Goal: Information Seeking & Learning: Check status

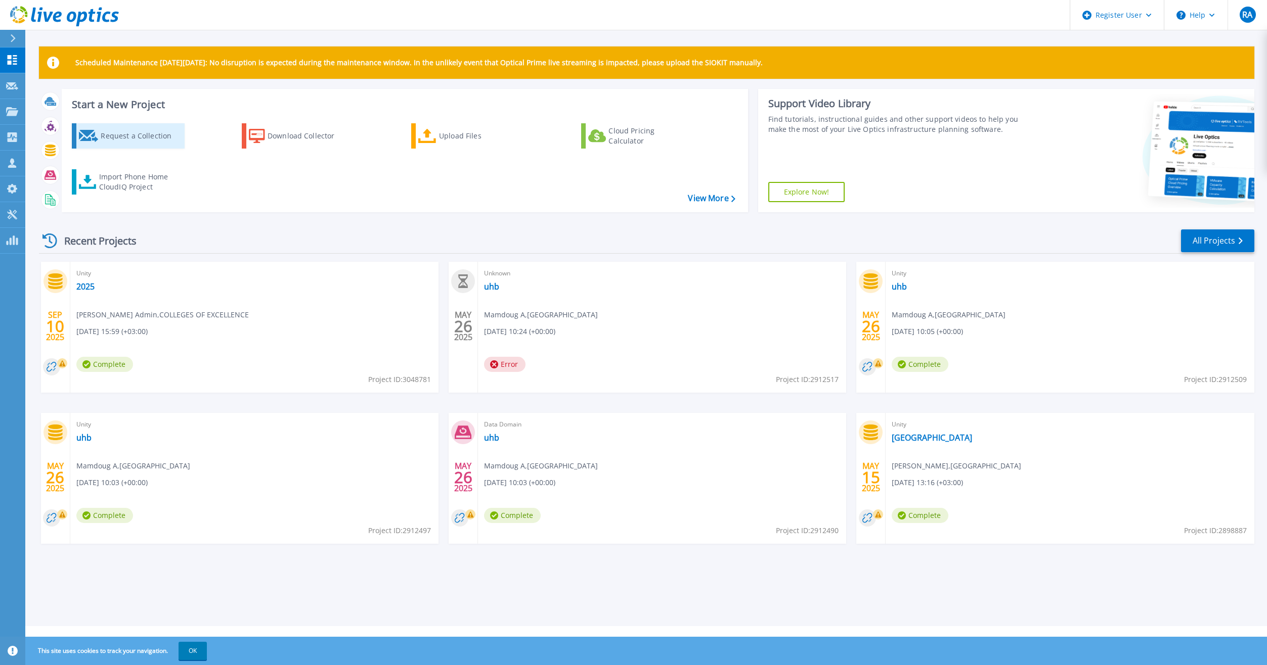
click at [156, 141] on div "Request a Collection" at bounding box center [141, 136] width 81 height 20
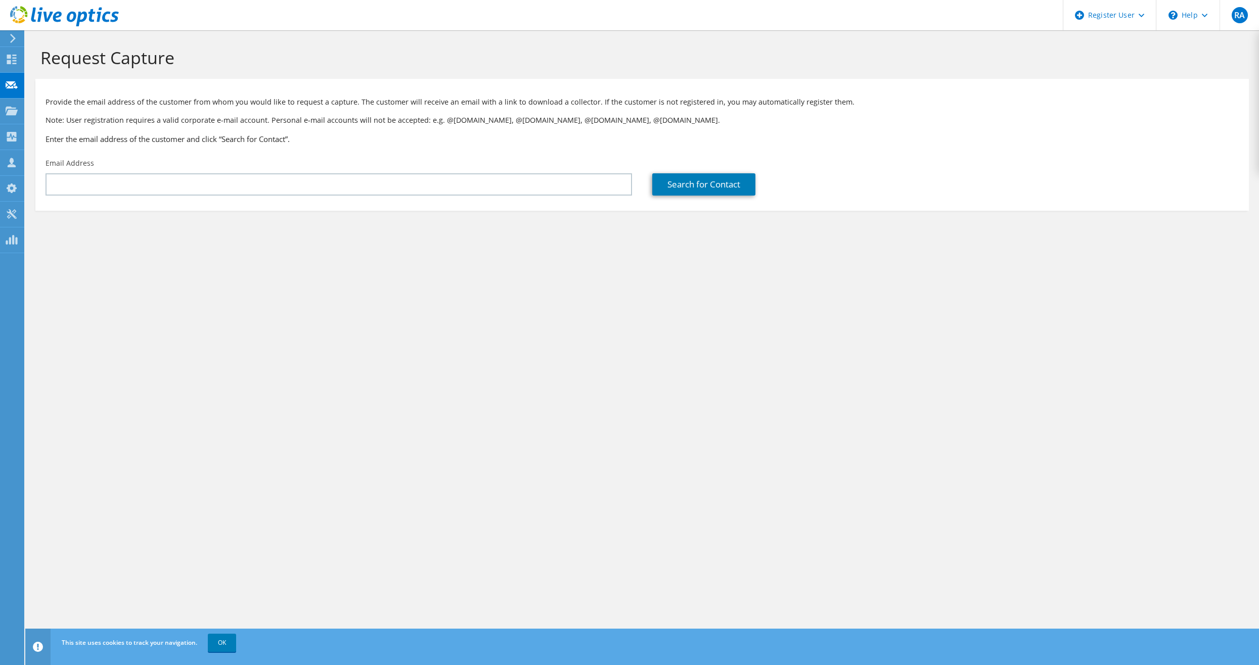
drag, startPoint x: 2, startPoint y: 3, endPoint x: -11, endPoint y: -8, distance: 16.6
click at [0, 0] on html "RA Dell User Riyadh Alkhanin Riyadh.Alkhanin@dell.com Dell My Profile Log Out \…" at bounding box center [629, 332] width 1259 height 665
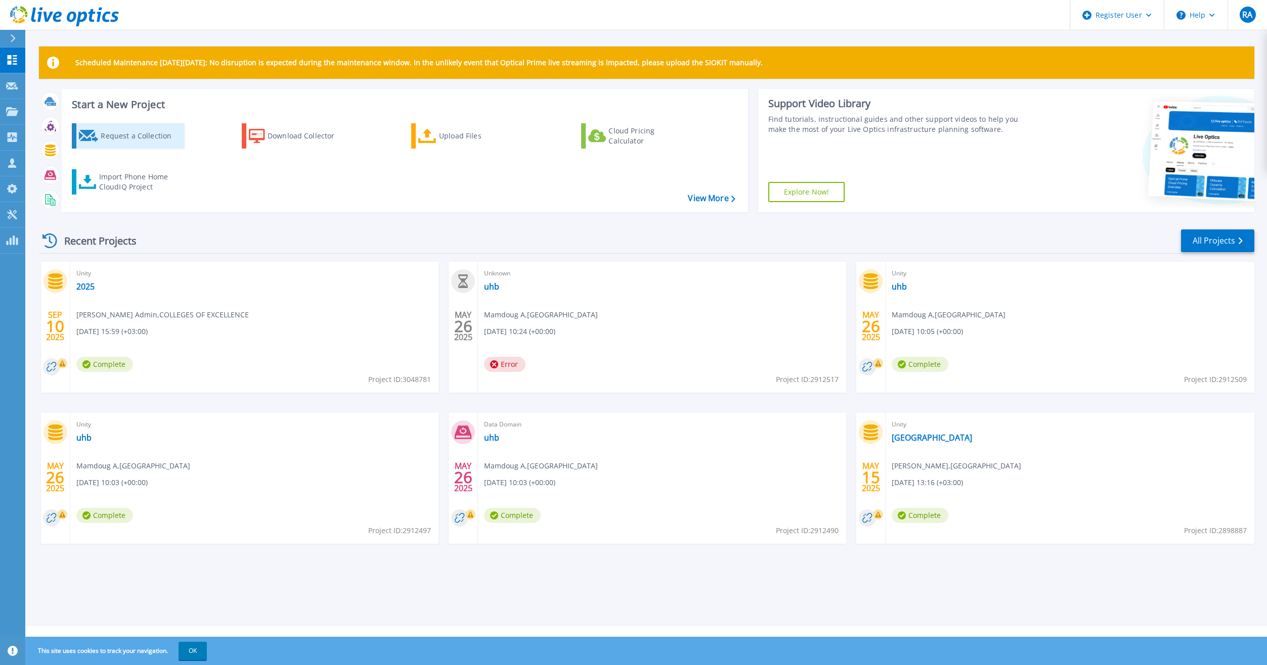
click at [146, 132] on div "Request a Collection" at bounding box center [141, 136] width 81 height 20
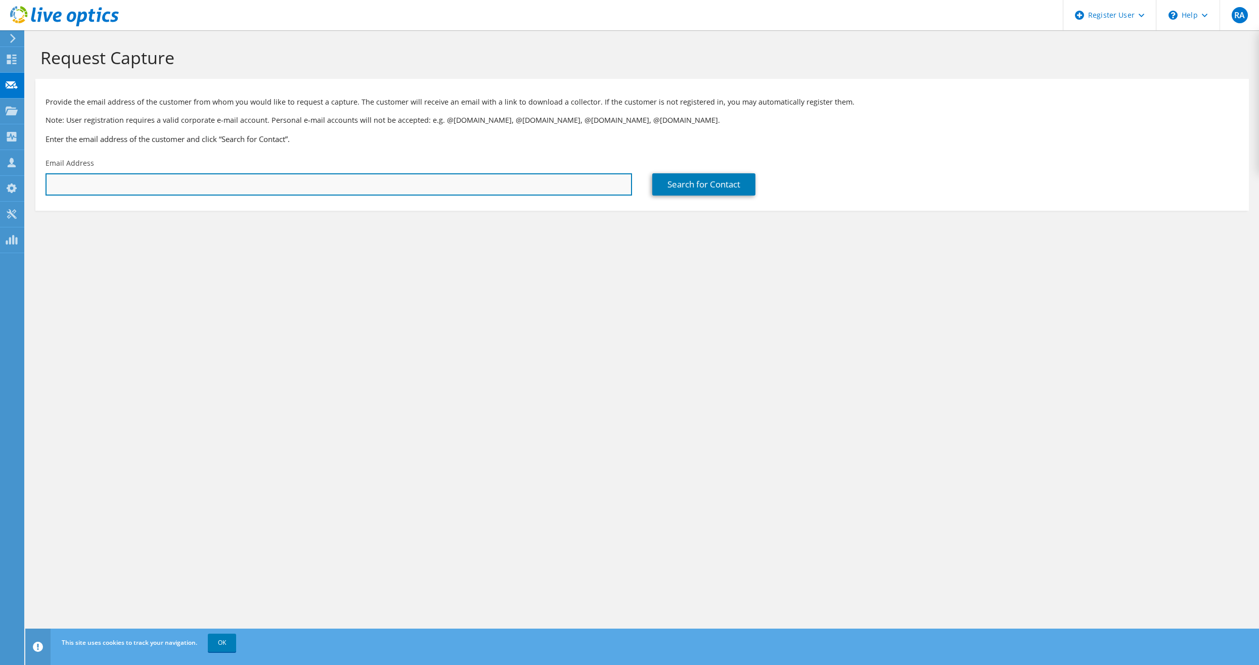
click at [513, 188] on input "text" at bounding box center [339, 184] width 587 height 22
click at [272, 187] on input "text" at bounding box center [339, 184] width 587 height 22
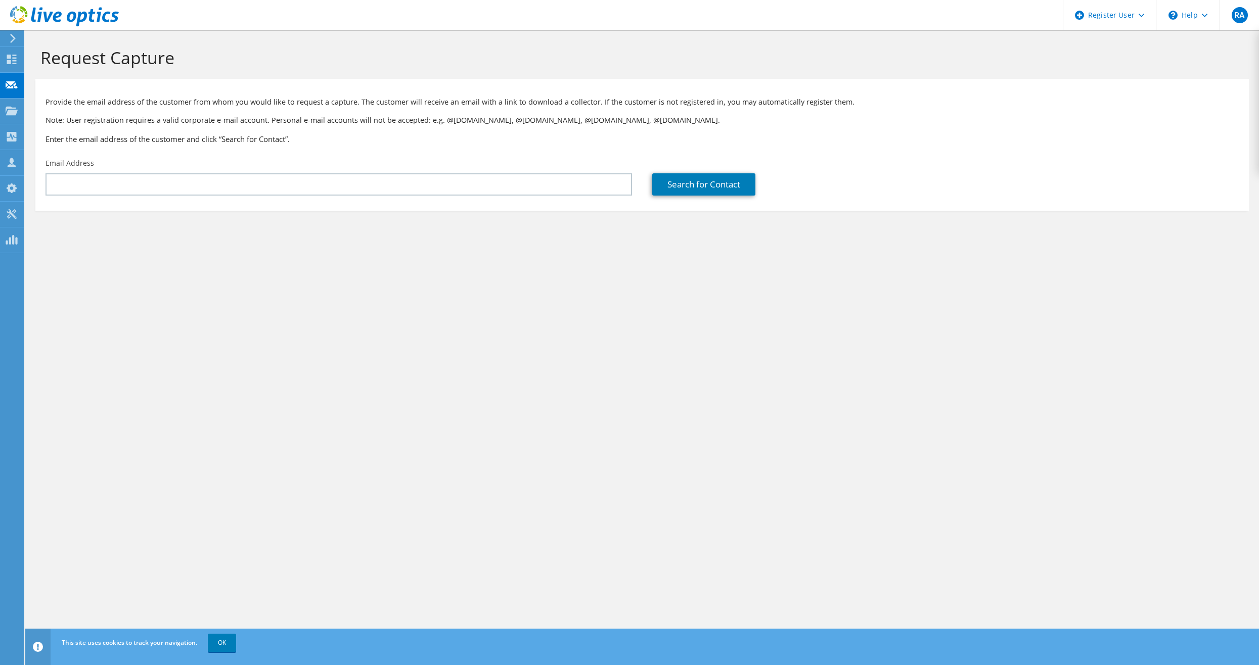
click at [430, 306] on div "Request Capture Provide the email address of the customer from whom you would l…" at bounding box center [642, 347] width 1234 height 635
click at [15, 40] on icon at bounding box center [13, 38] width 8 height 9
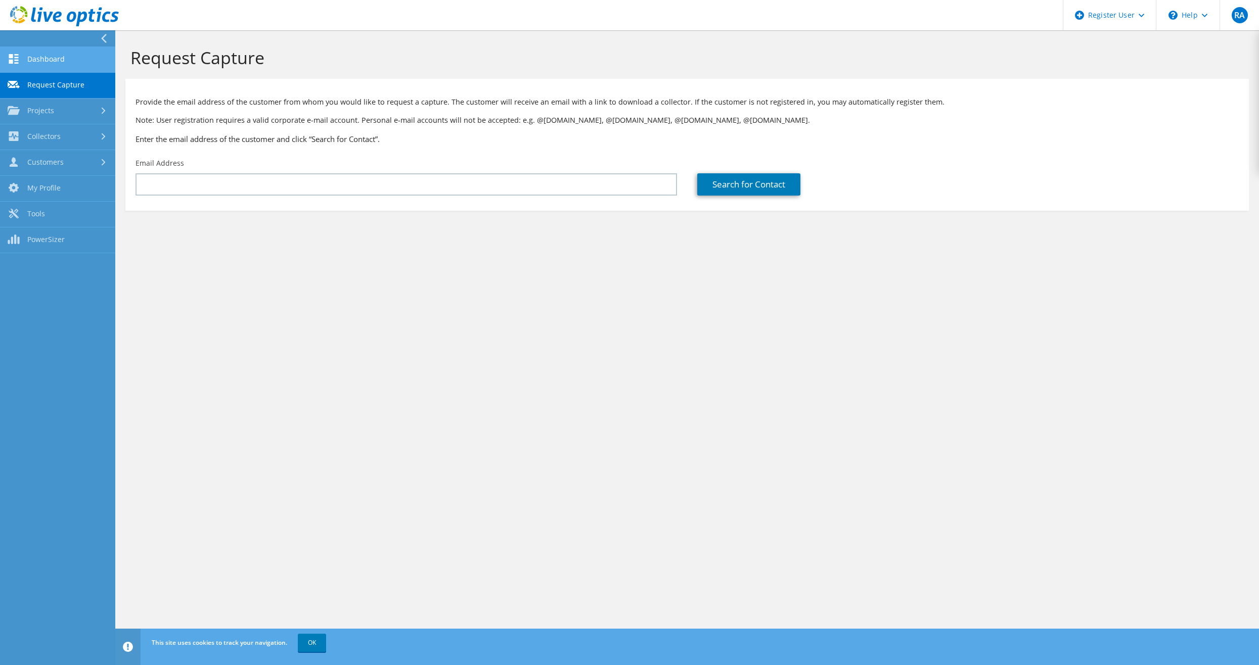
click at [50, 62] on link "Dashboard" at bounding box center [57, 60] width 115 height 26
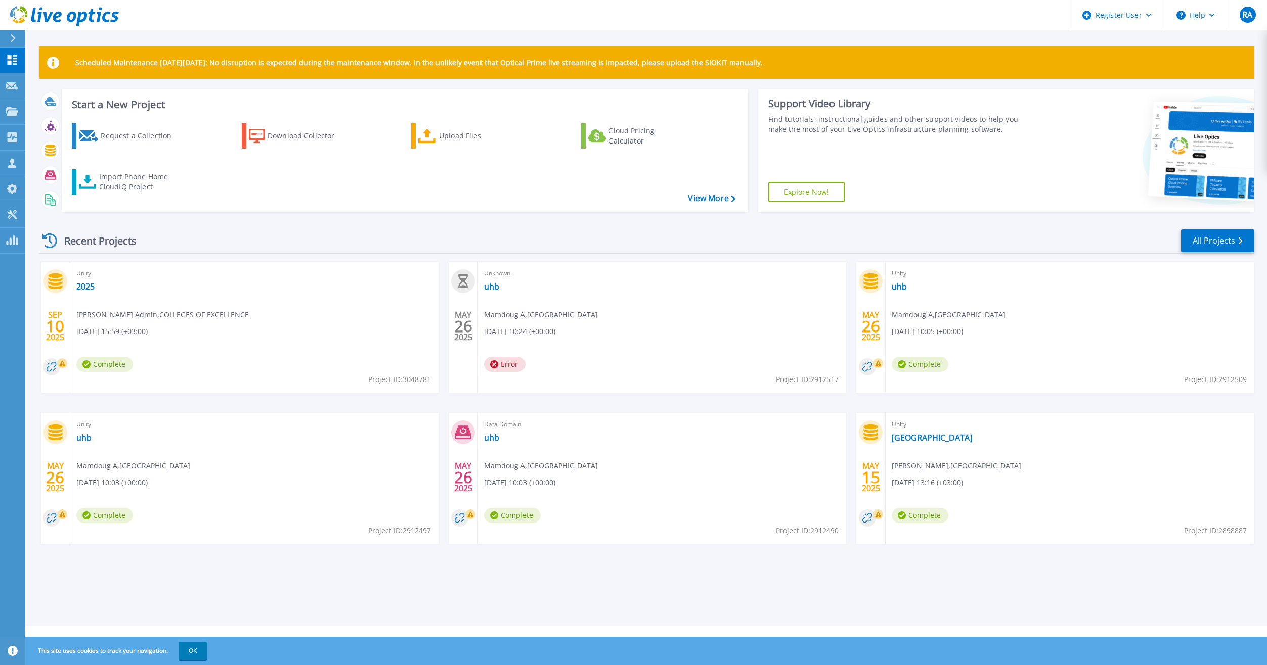
click at [187, 3] on header "Register User Help RA Dell User Riyadh Alkhanin Riyadh.Alkhanin@dell.com Dell M…" at bounding box center [633, 15] width 1267 height 30
click at [58, 371] on circle at bounding box center [51, 367] width 17 height 17
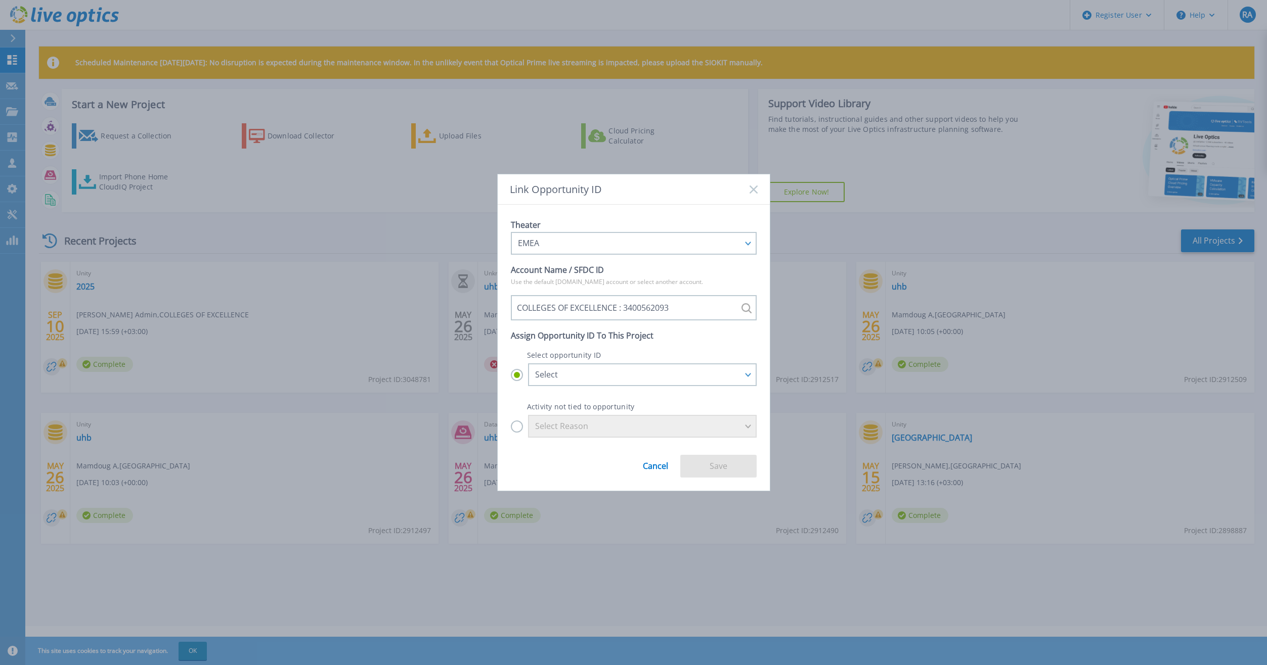
click at [749, 191] on icon at bounding box center [753, 190] width 8 height 8
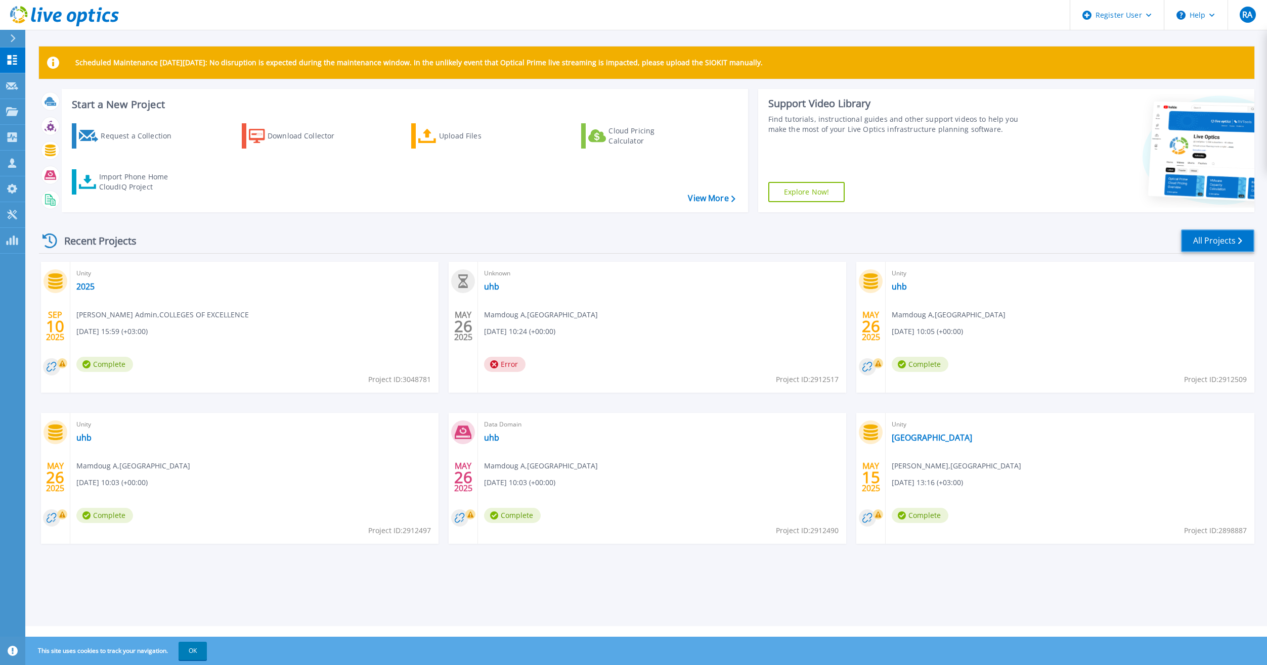
click at [1221, 237] on link "All Projects" at bounding box center [1217, 241] width 73 height 23
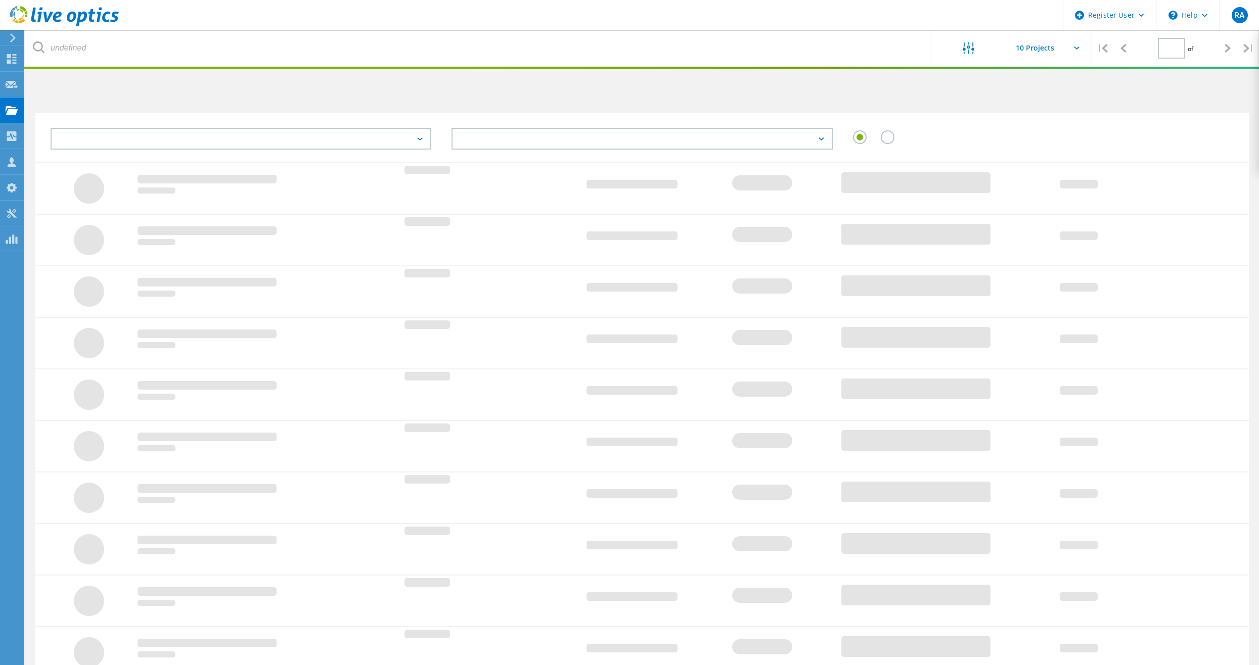
type input "1"
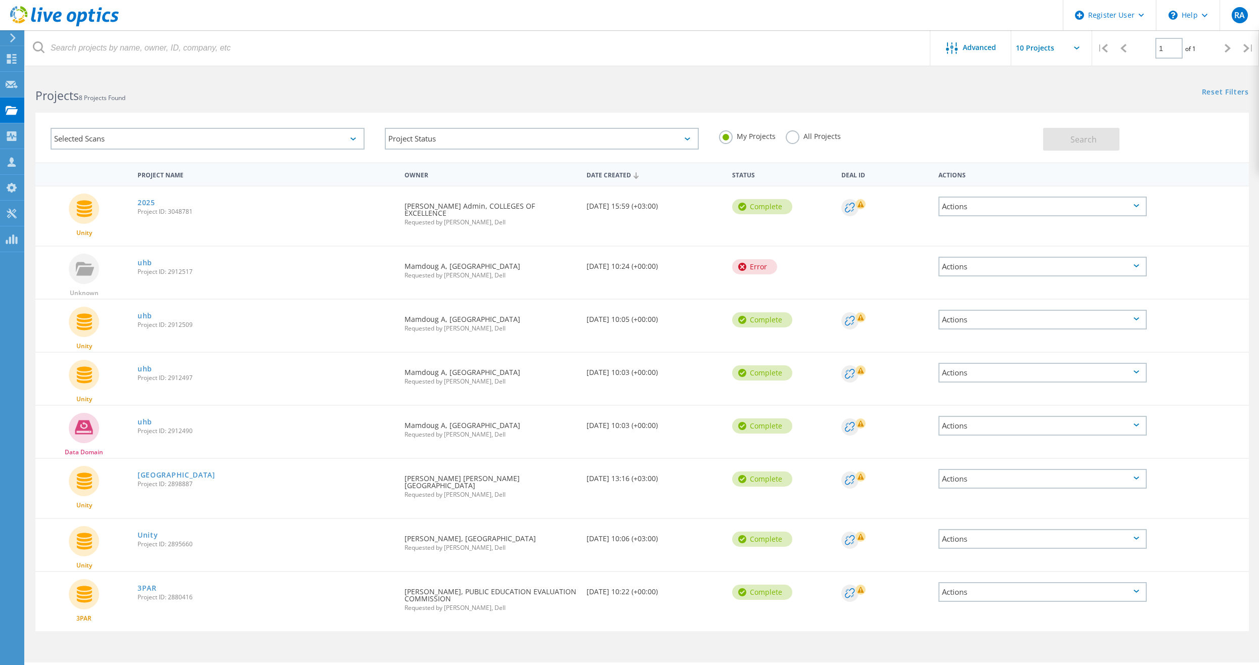
click at [295, 135] on div "Selected Scans" at bounding box center [208, 139] width 314 height 22
click at [306, 107] on div "Selected Scans Server & Cloud Optical Prime AWS Azure Nutanix RVTools Kubernete…" at bounding box center [642, 131] width 1234 height 62
click at [796, 137] on label "All Projects" at bounding box center [813, 135] width 55 height 10
click at [0, 0] on input "All Projects" at bounding box center [0, 0] width 0 height 0
click at [289, 141] on div "Selected Scans" at bounding box center [208, 139] width 314 height 22
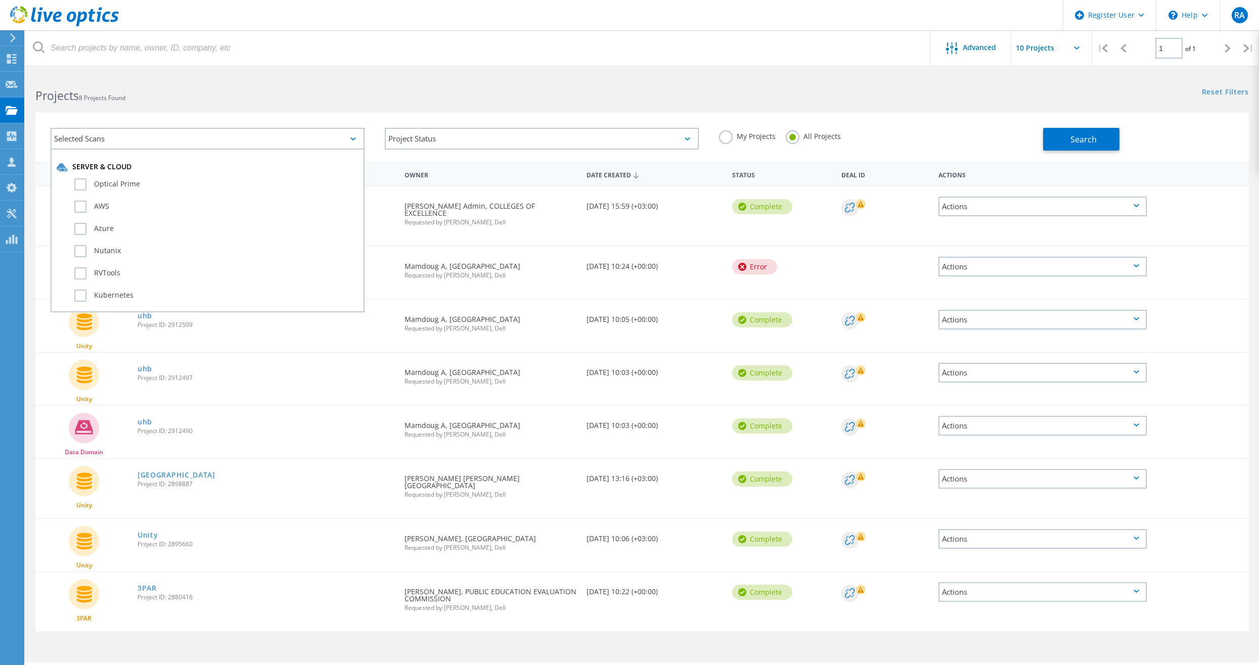
click at [308, 109] on div "Selected Scans Server & Cloud Optical Prime AWS Azure Nutanix RVTools Kubernete…" at bounding box center [642, 131] width 1234 height 62
click at [811, 100] on div "Projects 8 Projects Found Reset Filters Show Filters" at bounding box center [642, 86] width 1234 height 27
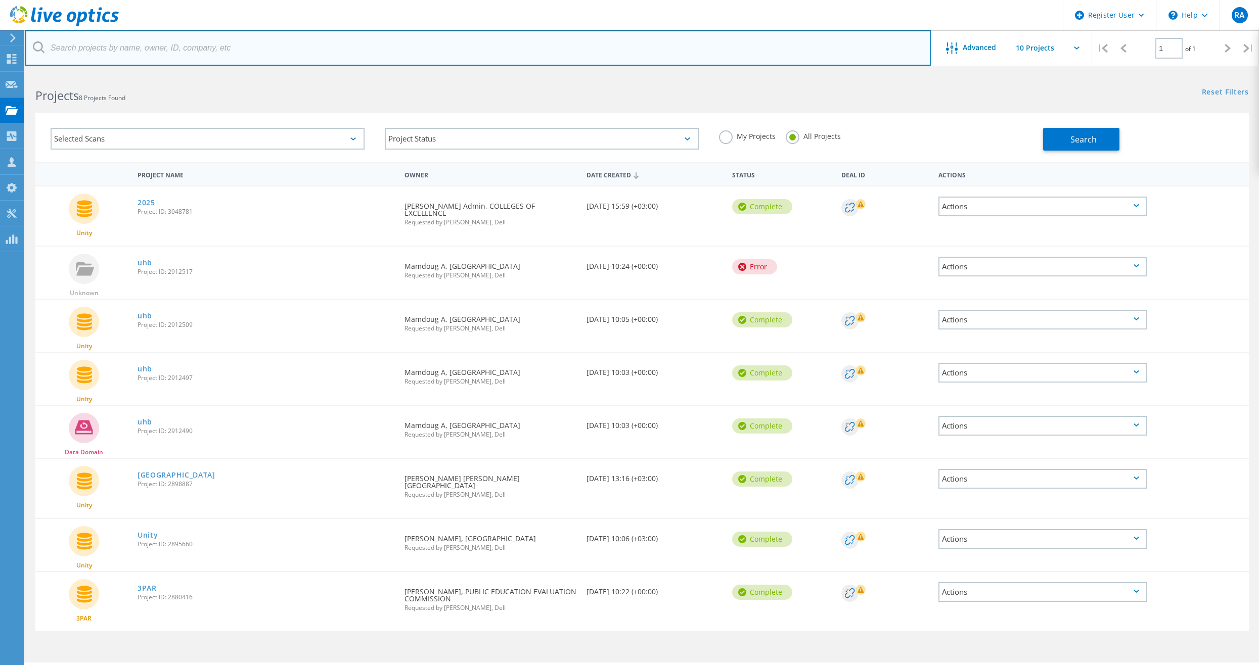
click at [243, 45] on input "text" at bounding box center [478, 47] width 906 height 35
type input "3050200"
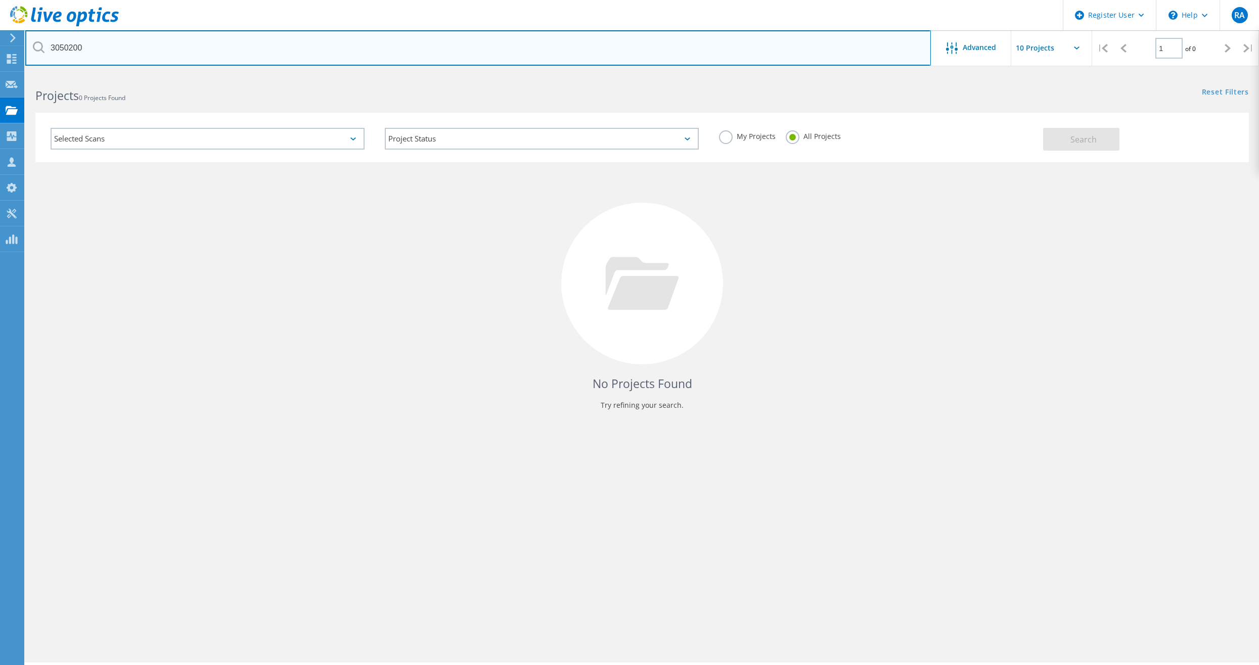
click at [96, 50] on input "3050200" at bounding box center [478, 47] width 906 height 35
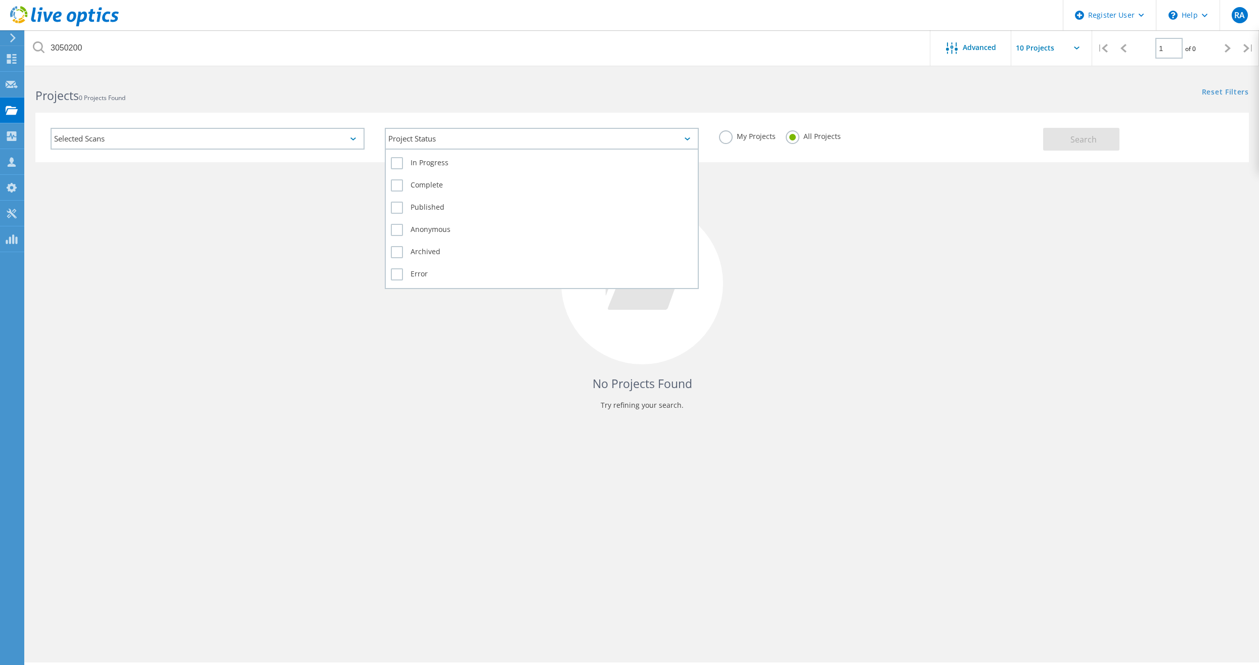
click at [425, 143] on div "Project Status" at bounding box center [542, 139] width 314 height 22
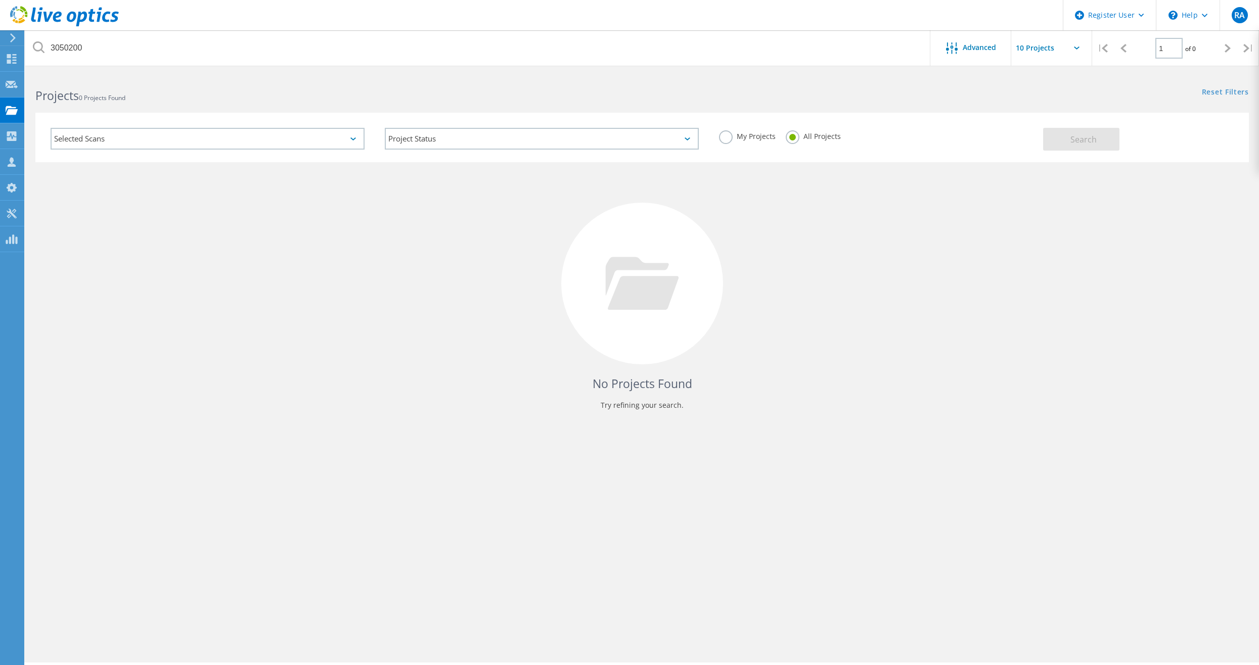
click at [339, 142] on div "Selected Scans" at bounding box center [208, 139] width 314 height 22
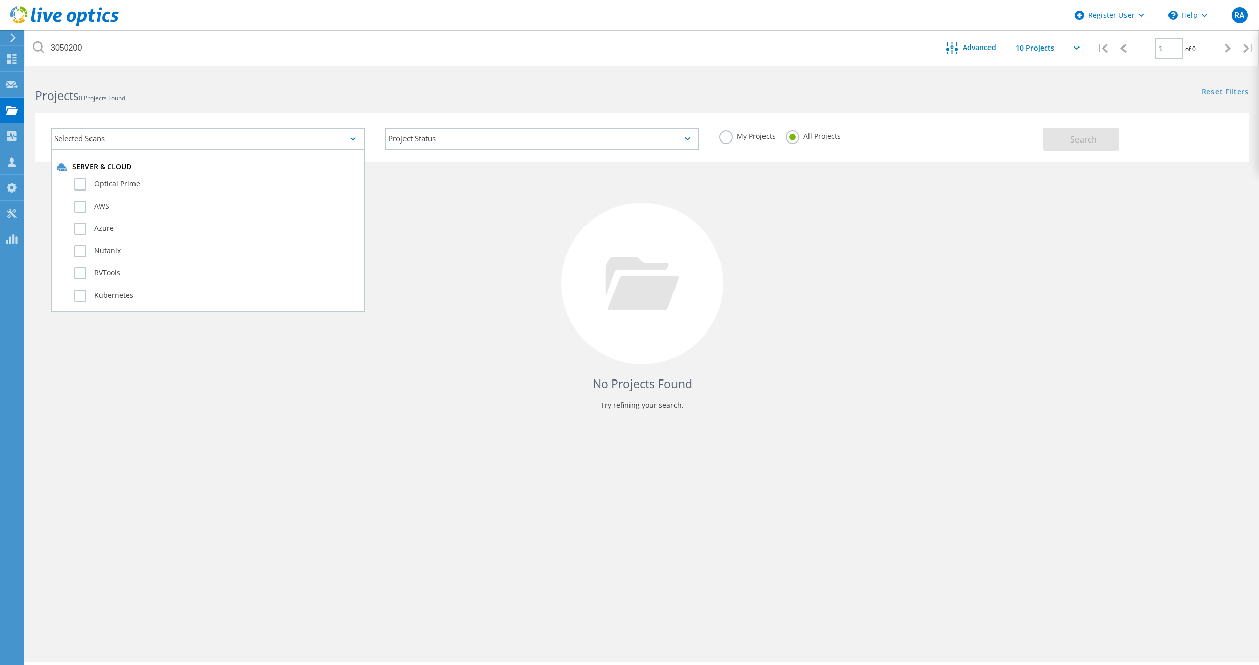
click at [334, 112] on div "Selected Scans Server & Cloud Optical Prime AWS Azure Nutanix RVTools Kubernete…" at bounding box center [642, 131] width 1234 height 62
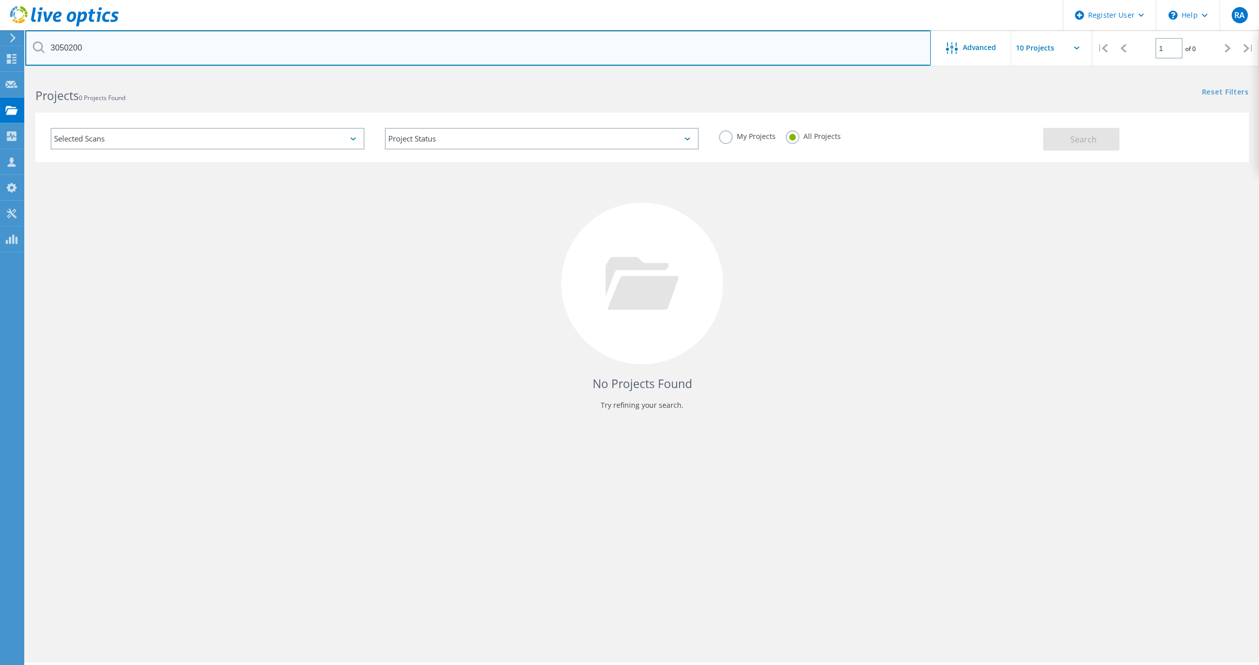
click at [209, 51] on input "3050200" at bounding box center [478, 47] width 906 height 35
drag, startPoint x: 186, startPoint y: 50, endPoint x: 17, endPoint y: 51, distance: 169.4
click at [17, 73] on div "Register User \n Help Explore Helpful Articles Contact Support RA Dell User Riy…" at bounding box center [629, 383] width 1259 height 620
click at [88, 48] on input "3050200" at bounding box center [478, 47] width 906 height 35
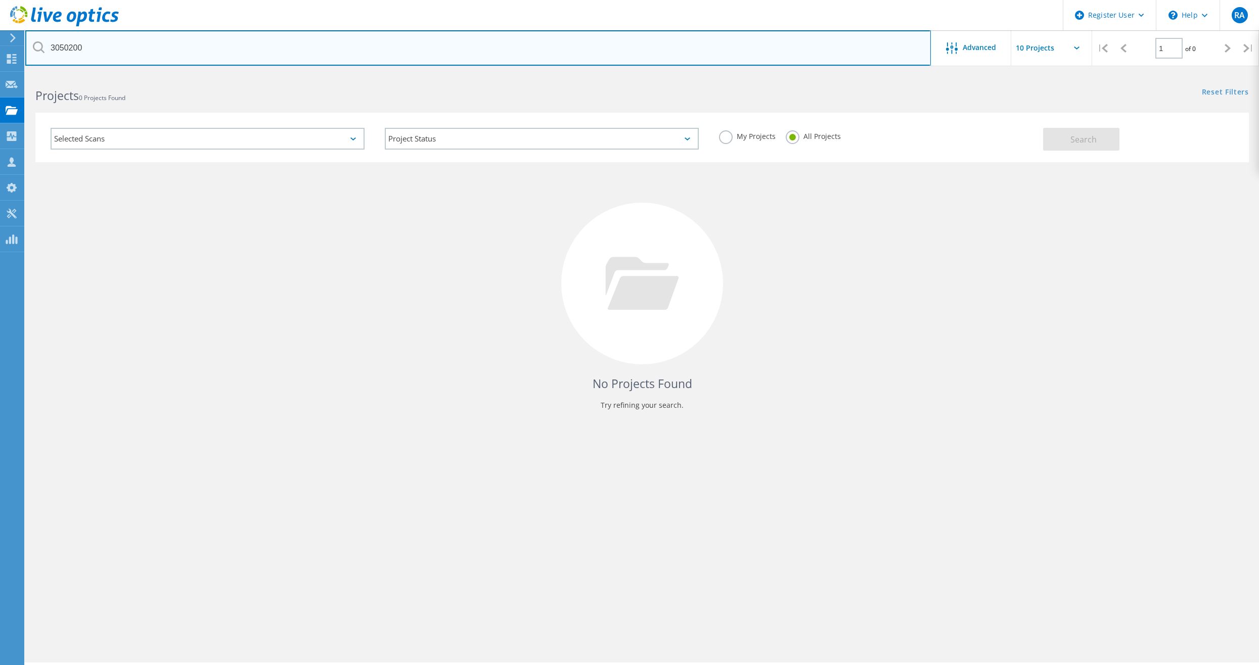
click at [90, 48] on input "3050200" at bounding box center [478, 47] width 906 height 35
click at [184, 59] on input "3050200" at bounding box center [478, 47] width 906 height 35
paste input "HAlghofeali@coe.com.sa"
type input "HAlghofeali@coe.com.sa"
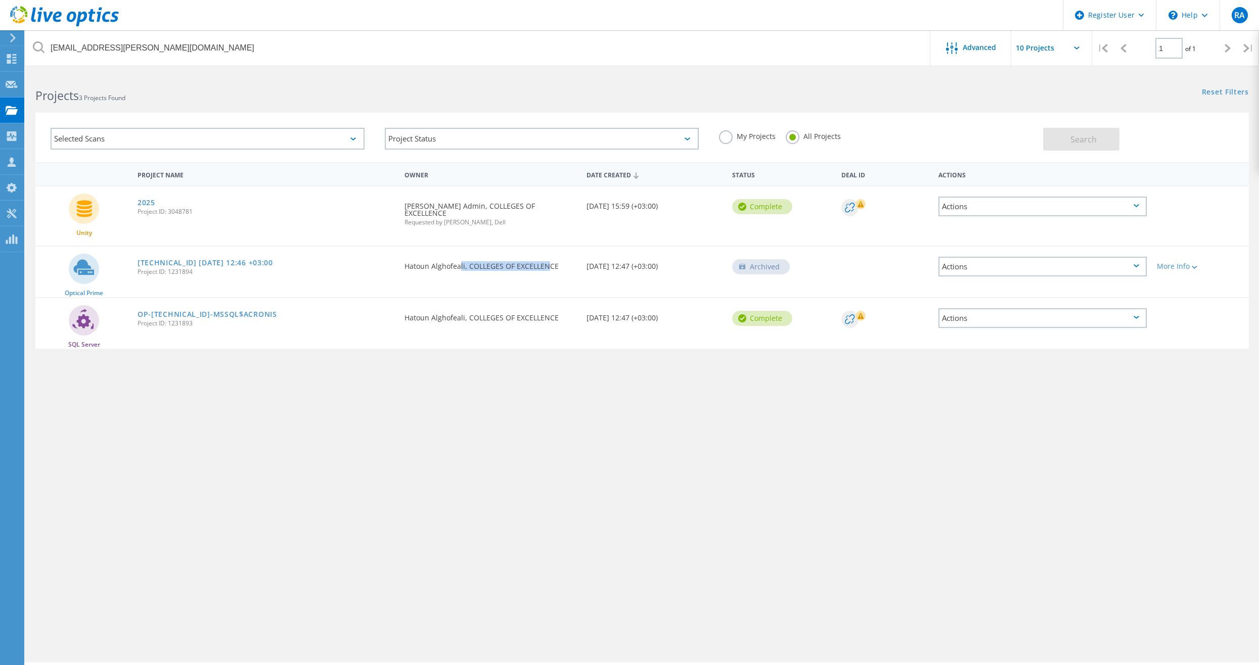
drag, startPoint x: 544, startPoint y: 256, endPoint x: 456, endPoint y: 258, distance: 88.5
click at [456, 258] on div "Requested By Hatoun Alghofeali, COLLEGES OF EXCELLENCE" at bounding box center [490, 263] width 182 height 33
click at [454, 261] on div "Requested By Hatoun Alghofeali, COLLEGES OF EXCELLENCE" at bounding box center [490, 263] width 182 height 33
click at [558, 144] on div "Project Status" at bounding box center [542, 139] width 314 height 22
click at [441, 104] on div "Selected Scans Project Status In Progress Complete Published Anonymous Archived…" at bounding box center [642, 131] width 1234 height 62
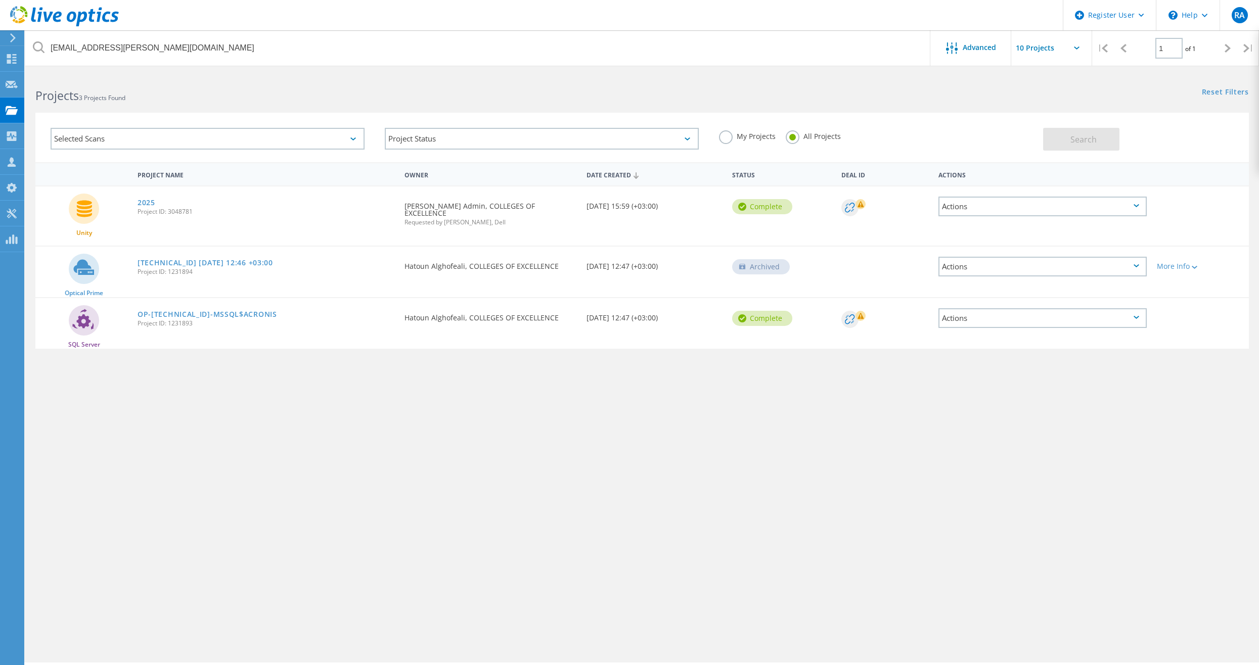
click at [311, 128] on div "Selected Scans" at bounding box center [208, 139] width 314 height 22
click at [246, 84] on div "Projects 3 Projects Found" at bounding box center [333, 86] width 617 height 27
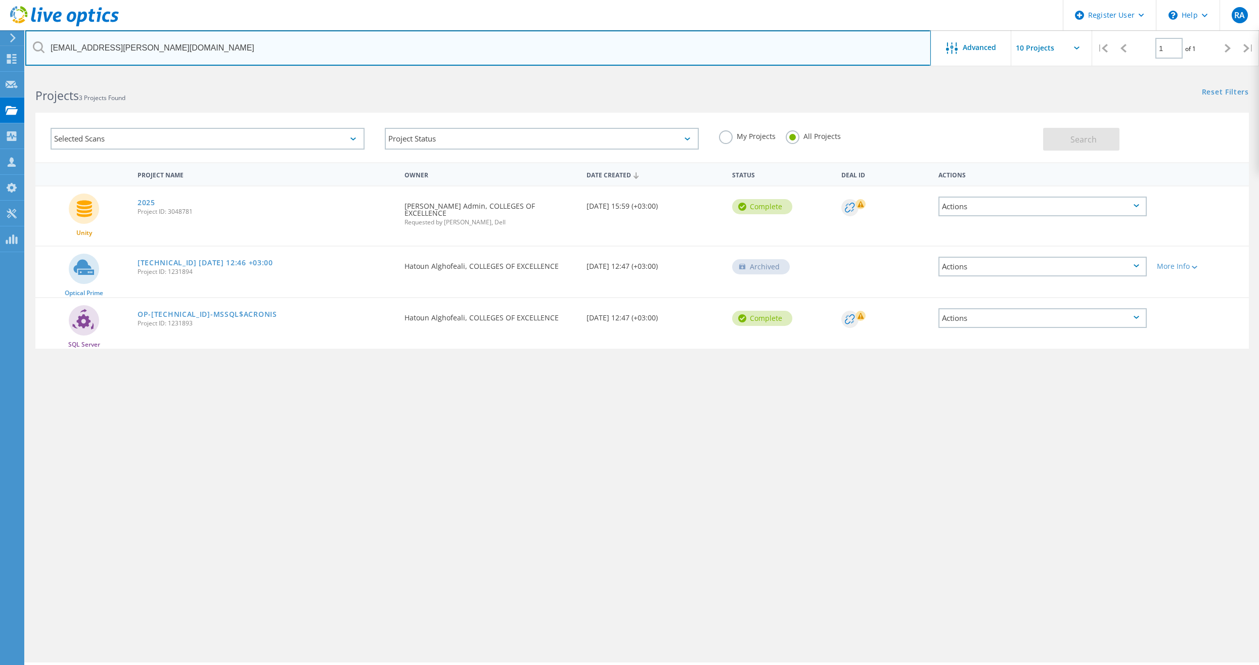
click at [180, 48] on input "HAlghofeali@coe.com.sa" at bounding box center [478, 47] width 906 height 35
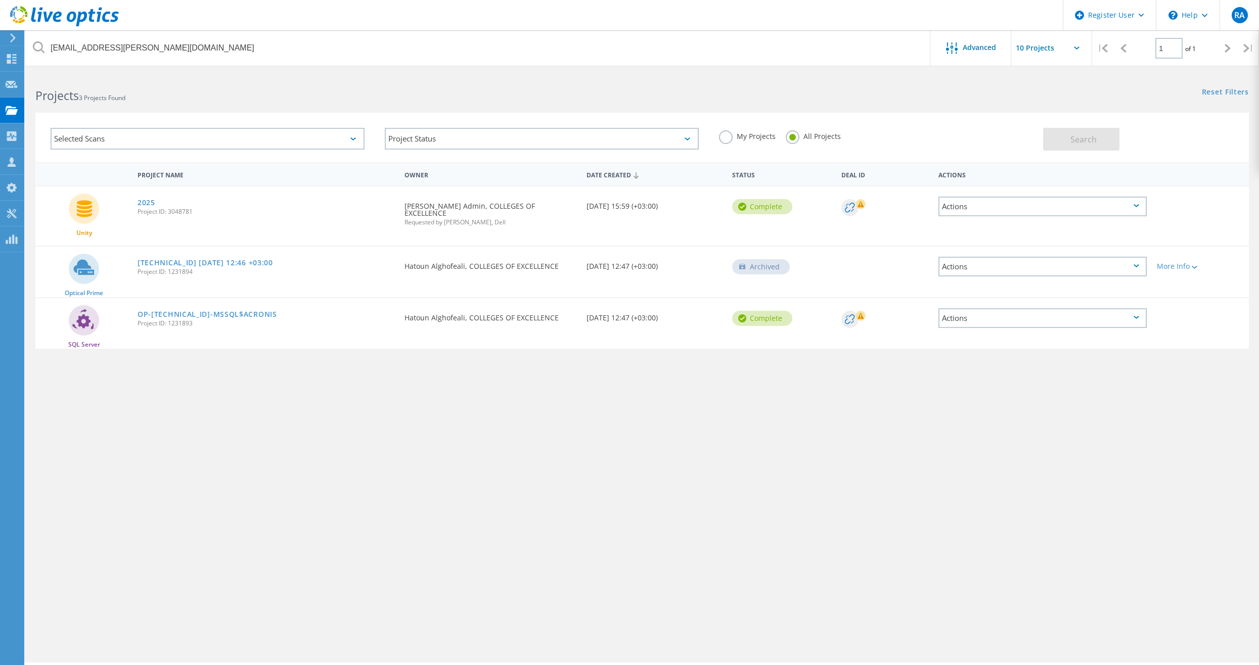
click at [1068, 47] on input "text" at bounding box center [1061, 47] width 101 height 35
click at [1061, 74] on div "Show 10 Projects" at bounding box center [1062, 74] width 100 height 17
type input "Show 10 Projects"
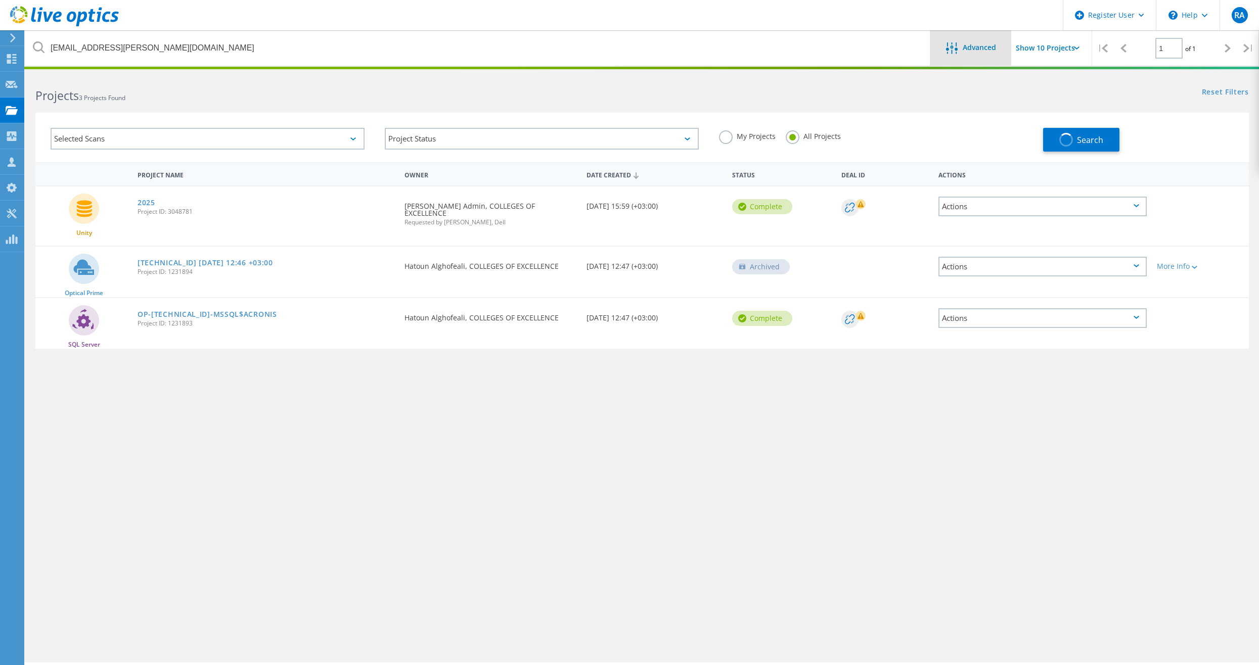
click at [991, 55] on div "Advanced" at bounding box center [970, 48] width 81 height 13
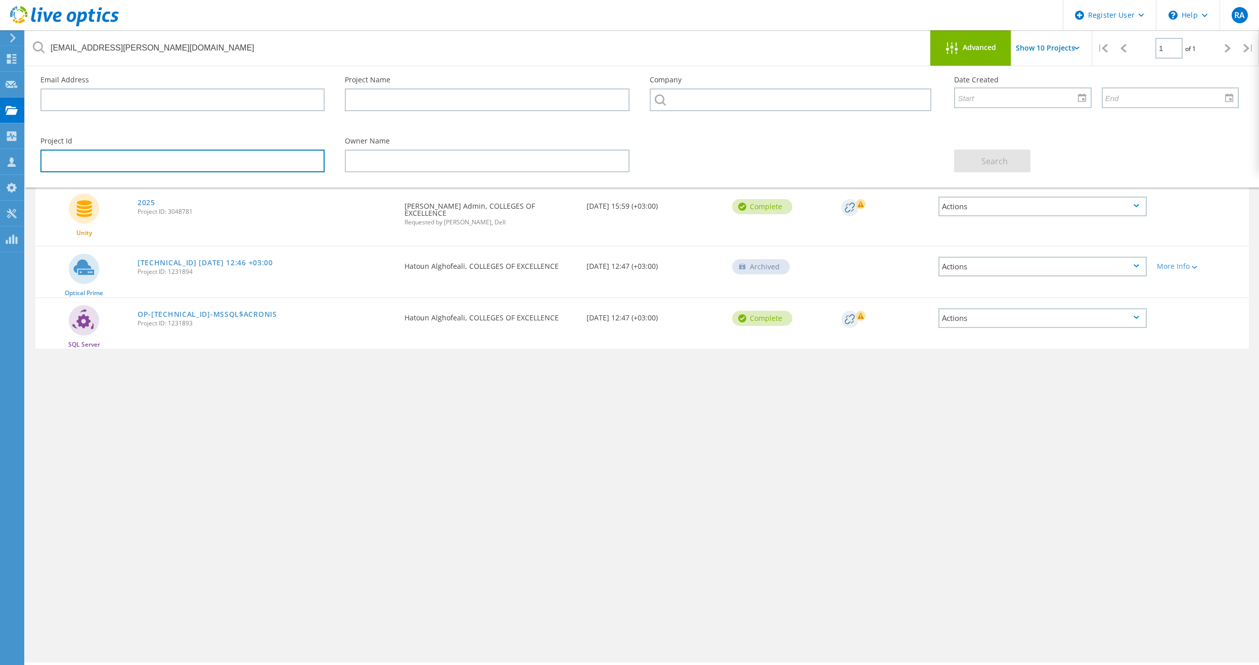
click at [232, 169] on input "text" at bounding box center [182, 161] width 284 height 23
click at [112, 162] on input "text" at bounding box center [182, 161] width 284 height 23
type input "3050200"
click at [995, 163] on span "Search" at bounding box center [994, 161] width 26 height 11
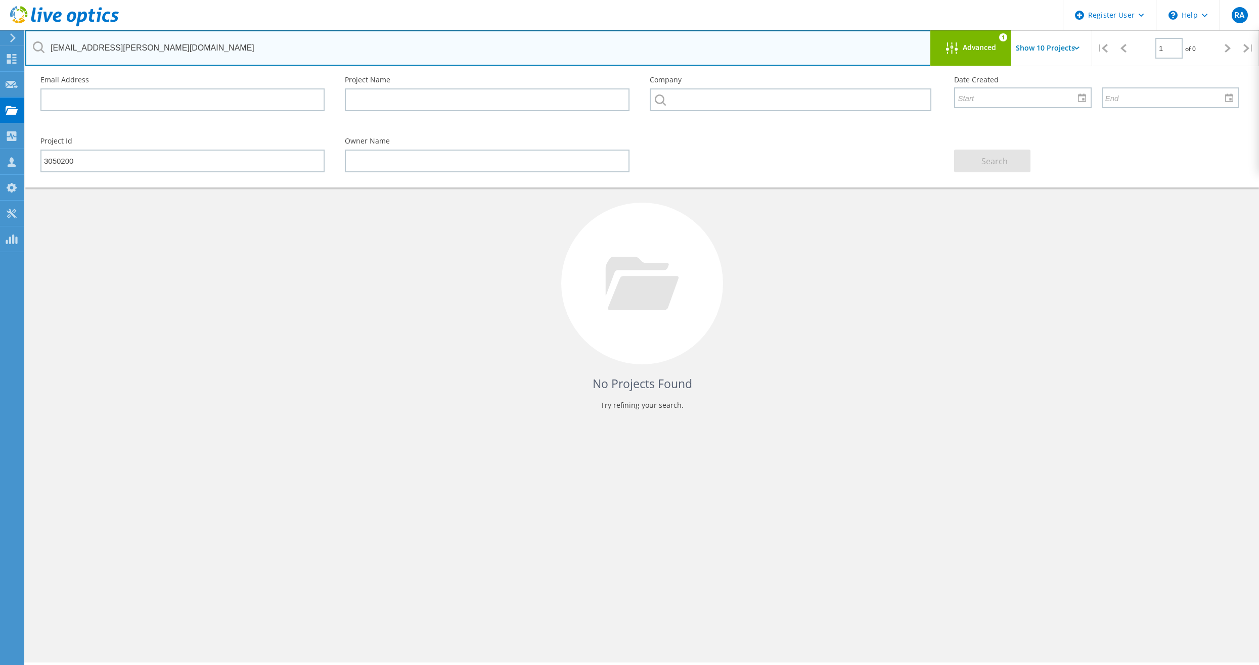
click at [811, 52] on input "HAlghofeali@coe.com.sa" at bounding box center [478, 47] width 906 height 35
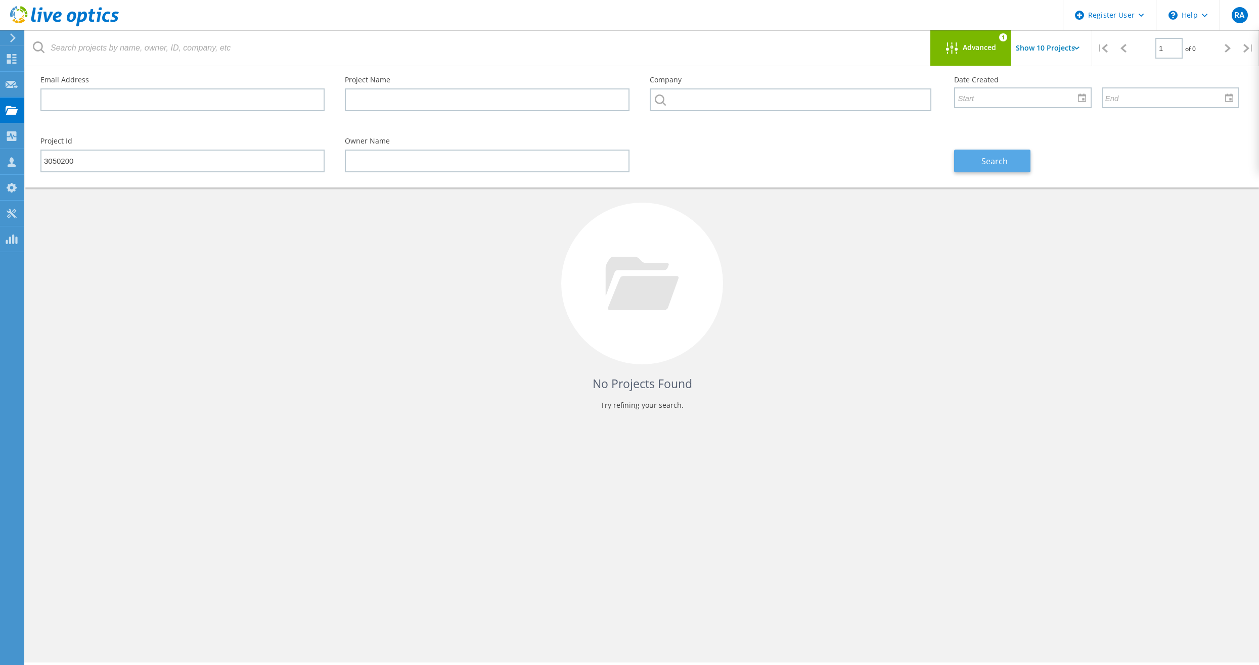
click at [999, 166] on span "Search" at bounding box center [994, 161] width 26 height 11
click at [26, 106] on div "Projects" at bounding box center [48, 110] width 49 height 25
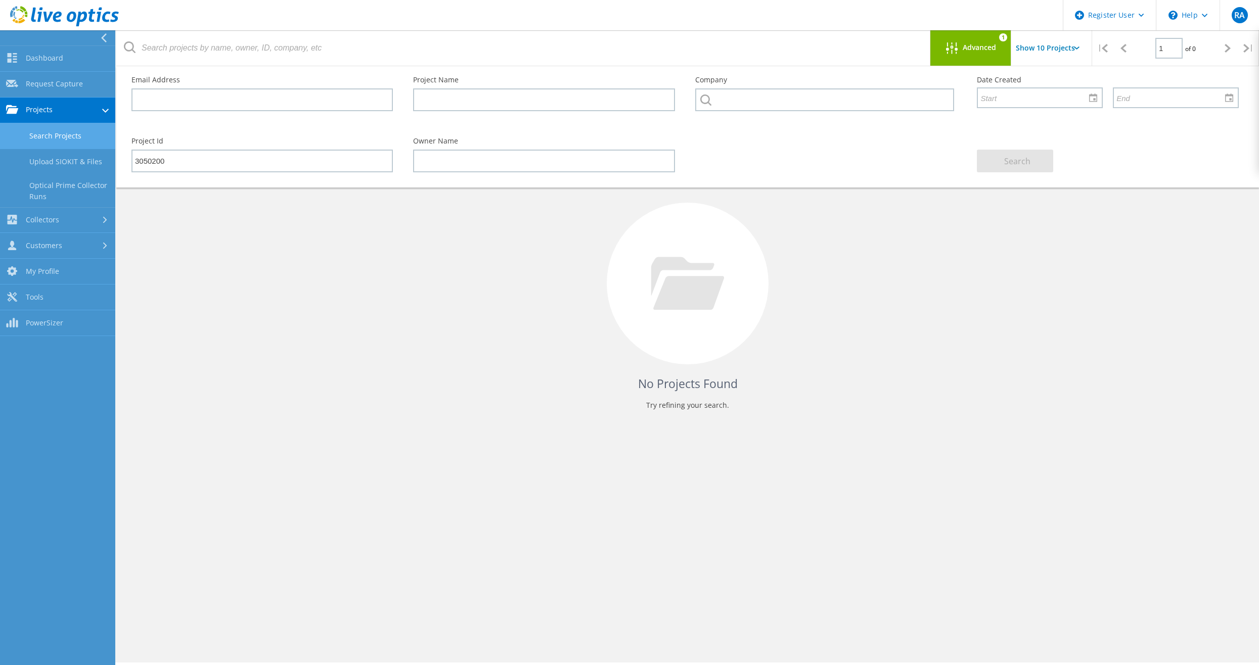
click at [67, 140] on link "Search Projects" at bounding box center [57, 136] width 115 height 26
click at [72, 222] on link "Collectors" at bounding box center [57, 221] width 115 height 26
click at [62, 60] on link "Dashboard" at bounding box center [57, 59] width 115 height 26
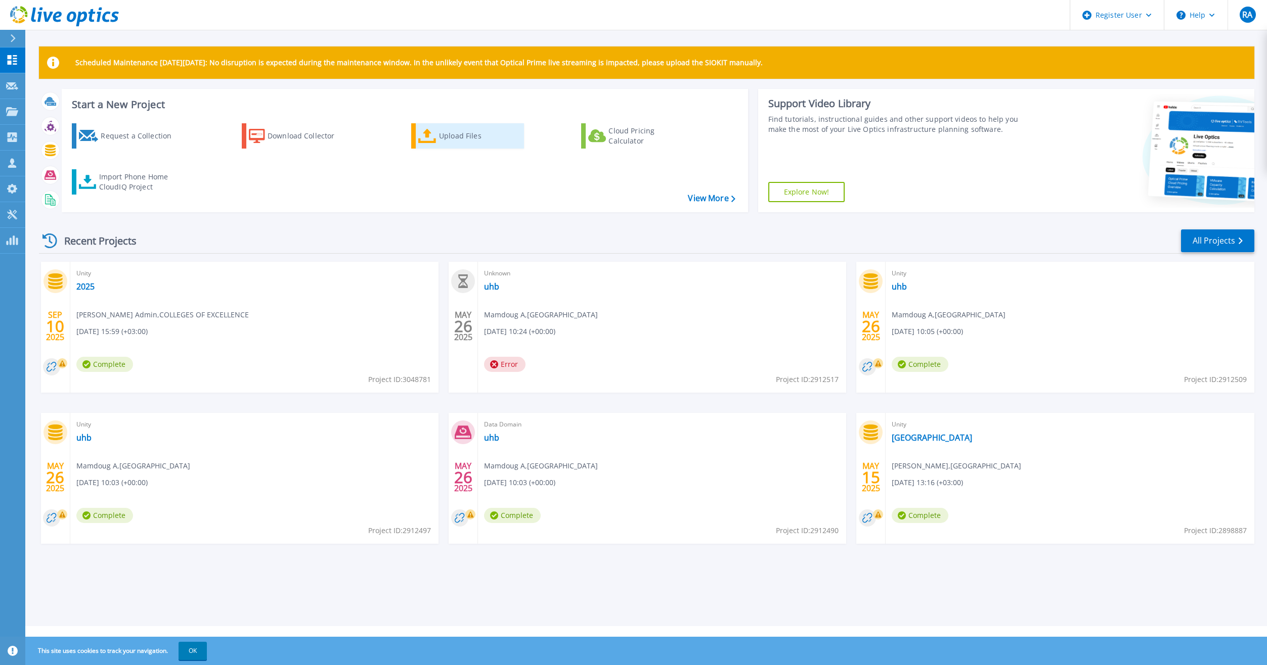
click at [470, 143] on div "Upload Files" at bounding box center [479, 136] width 81 height 20
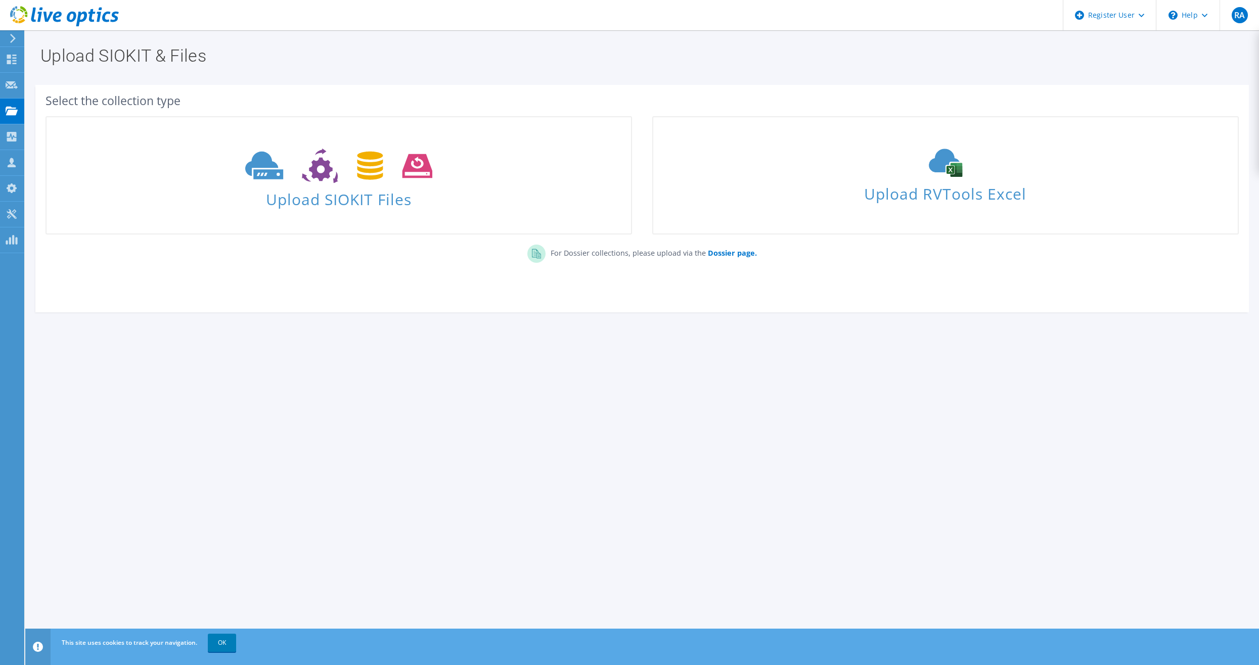
click at [147, 62] on h1 "Upload SIOKIT & Files" at bounding box center [639, 55] width 1198 height 17
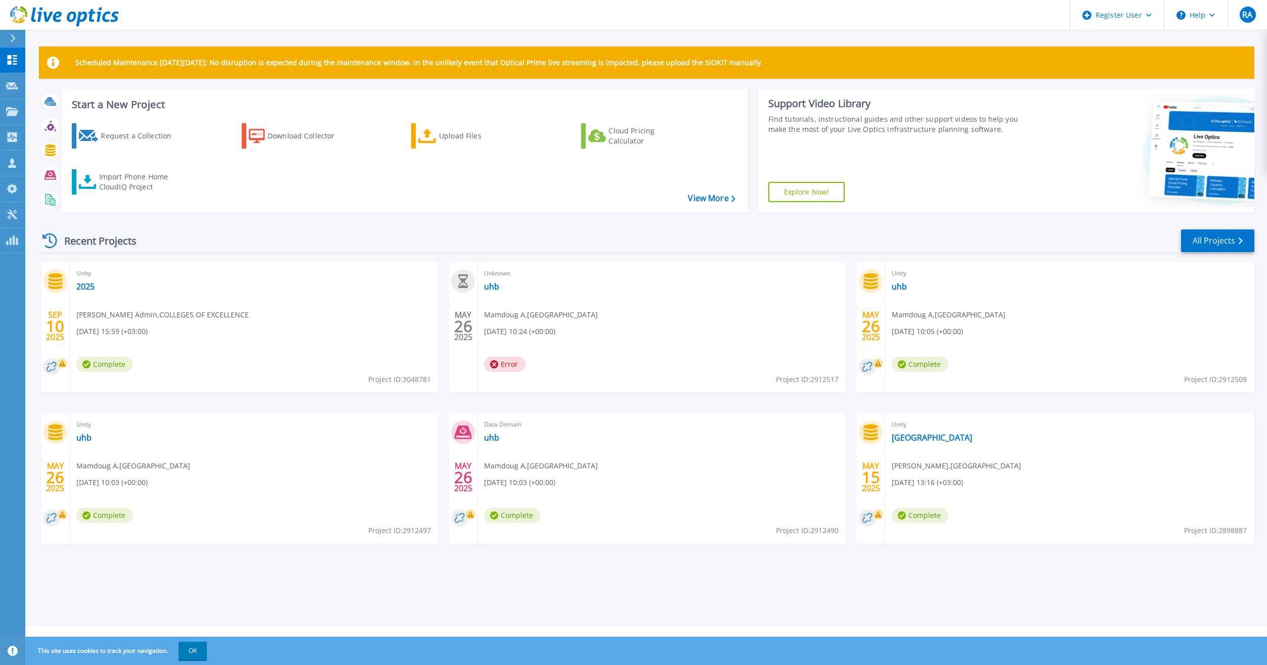
click at [52, 240] on icon at bounding box center [49, 241] width 15 height 15
drag, startPoint x: 110, startPoint y: 314, endPoint x: 171, endPoint y: 316, distance: 61.7
click at [171, 316] on span "[PERSON_NAME] Admin , COLLEGES OF EXCELLENCE" at bounding box center [162, 314] width 172 height 11
drag, startPoint x: 171, startPoint y: 316, endPoint x: 120, endPoint y: 321, distance: 51.3
click at [120, 321] on div "Unity 2025 Coe Admin , COLLEGES OF EXCELLENCE 09/10/2025, 15:59 (+03:00) Comple…" at bounding box center [254, 327] width 368 height 131
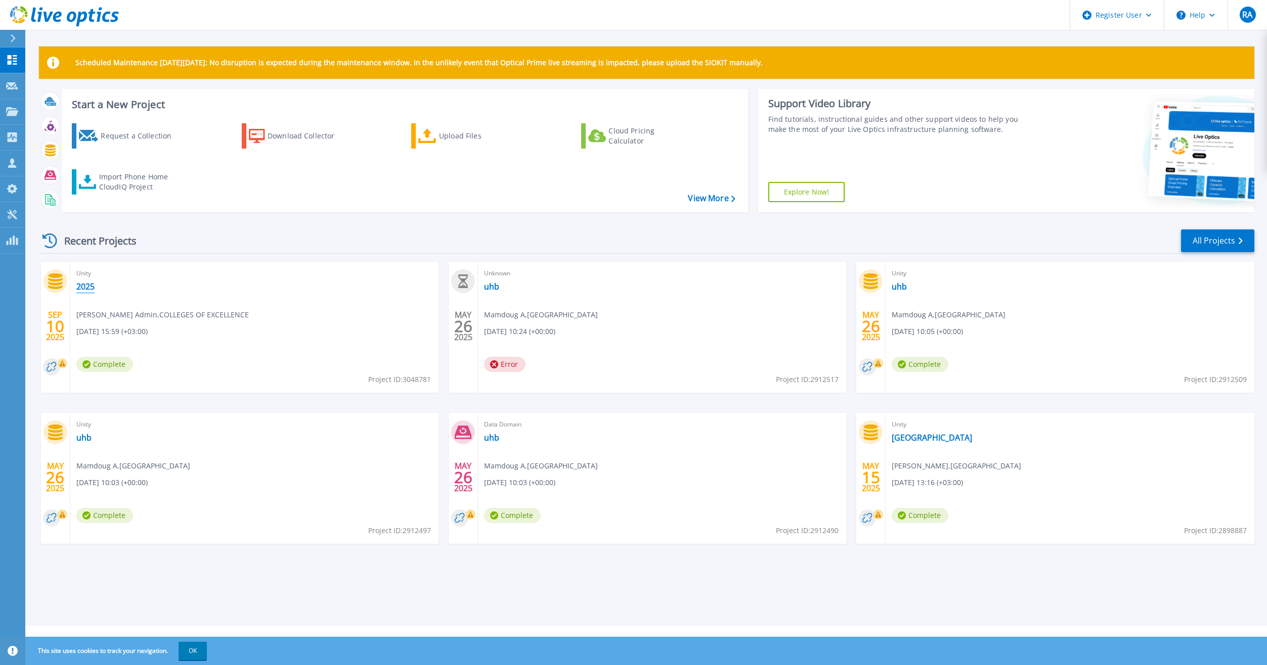
click at [91, 289] on link "2025" at bounding box center [85, 287] width 18 height 10
click at [847, 5] on header "Register User Help RA Dell User Riyadh Alkhanin Riyadh.Alkhanin@dell.com Dell M…" at bounding box center [633, 15] width 1267 height 30
click at [846, 19] on header "Register User Help RA Dell User Riyadh Alkhanin Riyadh.Alkhanin@dell.com Dell M…" at bounding box center [633, 15] width 1267 height 30
drag, startPoint x: 324, startPoint y: 64, endPoint x: 428, endPoint y: 65, distance: 104.7
click at [428, 65] on p "Scheduled Maintenance [DATE][DATE]: No disruption is expected during the mainte…" at bounding box center [418, 63] width 687 height 8
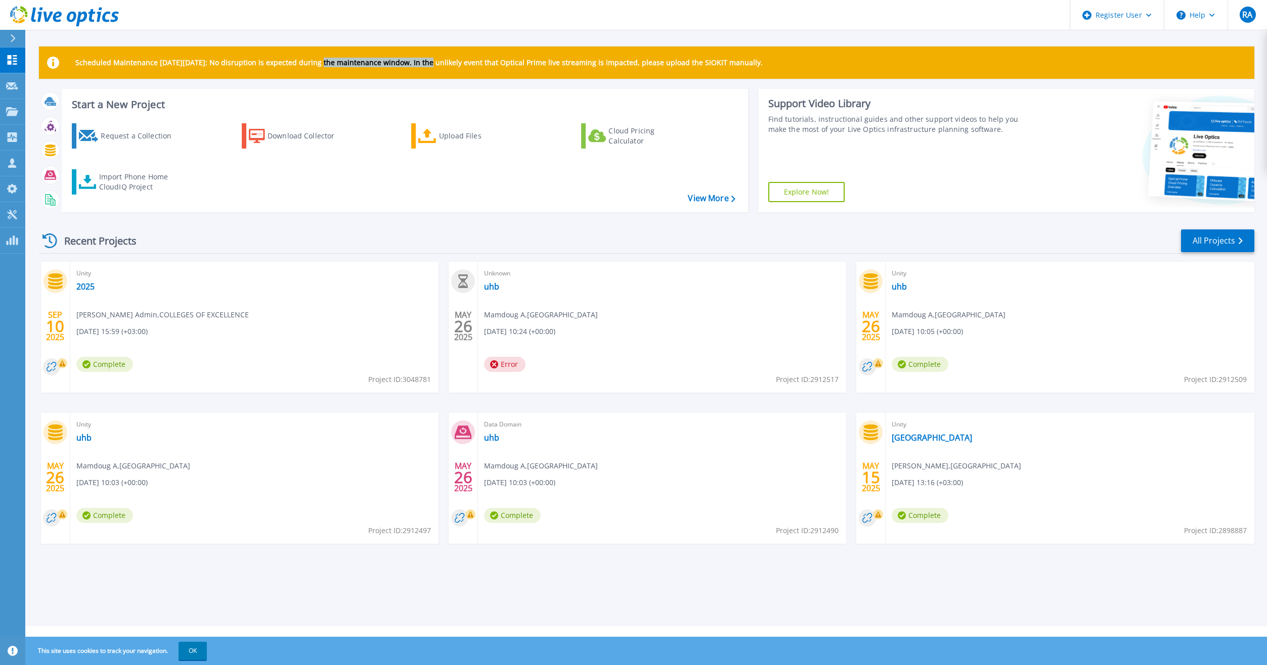
drag, startPoint x: 428, startPoint y: 65, endPoint x: 397, endPoint y: 65, distance: 31.4
click at [397, 65] on p "Scheduled Maintenance [DATE][DATE]: No disruption is expected during the mainte…" at bounding box center [418, 63] width 687 height 8
drag, startPoint x: 350, startPoint y: 65, endPoint x: 495, endPoint y: 65, distance: 144.6
click at [495, 65] on p "Scheduled Maintenance [DATE][DATE]: No disruption is expected during the mainte…" at bounding box center [418, 63] width 687 height 8
click at [495, 65] on p "Scheduled Maintenance on Monday 22nd September: No disruption is expected durin…" at bounding box center [418, 63] width 687 height 8
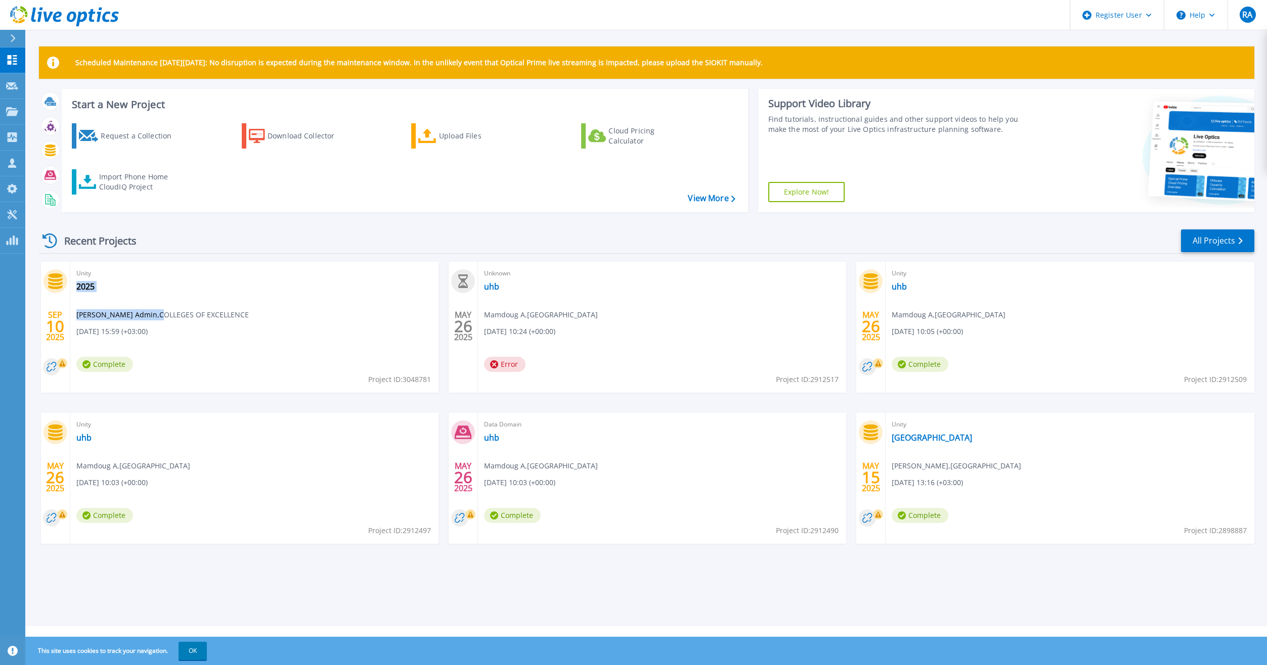
drag, startPoint x: 207, startPoint y: 315, endPoint x: 121, endPoint y: 315, distance: 86.0
click at [121, 315] on div "Unity 2025 Coe Admin , COLLEGES OF EXCELLENCE 09/10/2025, 15:59 (+03:00) Comple…" at bounding box center [254, 327] width 368 height 131
click at [116, 316] on span "Coe Admin , COLLEGES OF EXCELLENCE" at bounding box center [162, 314] width 172 height 11
click at [35, 113] on p "Projects" at bounding box center [39, 112] width 27 height 26
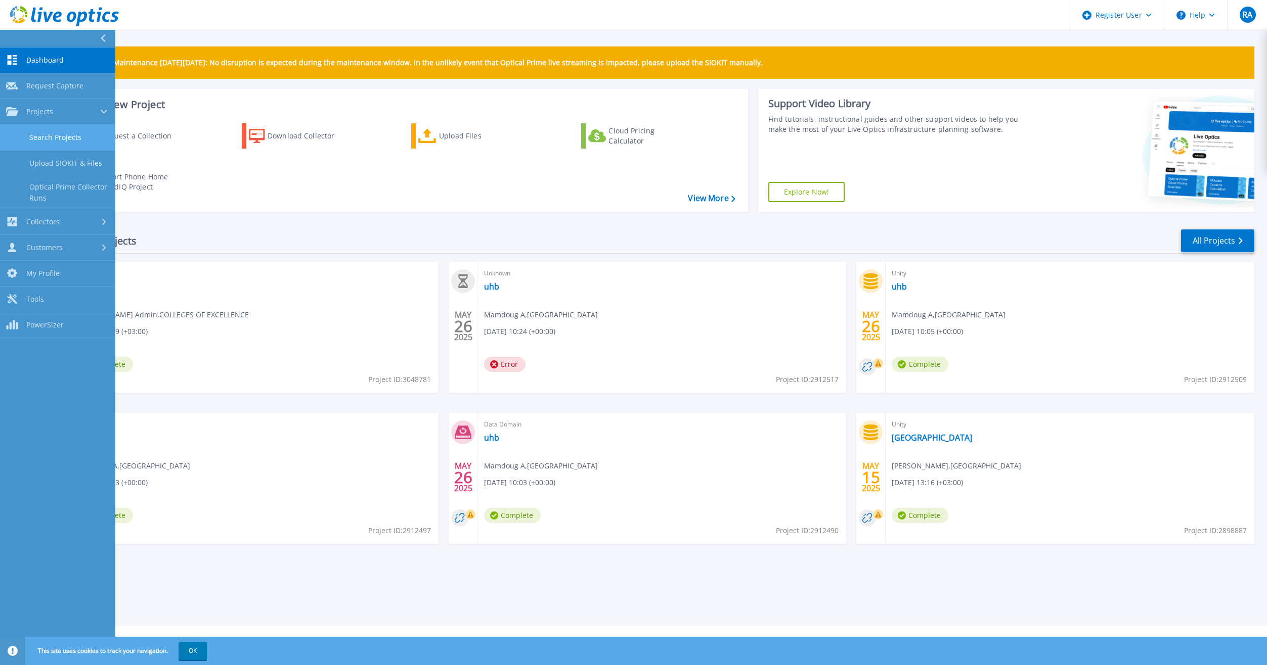
click at [75, 139] on link "Search Projects" at bounding box center [57, 138] width 115 height 26
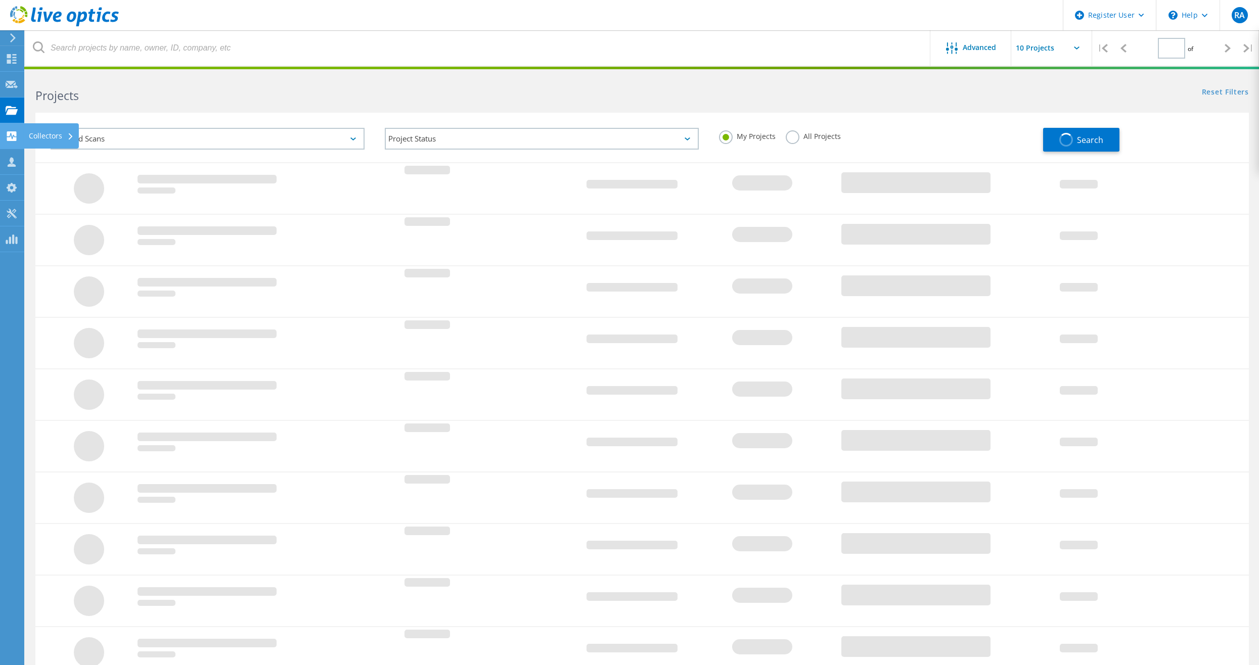
type input "1"
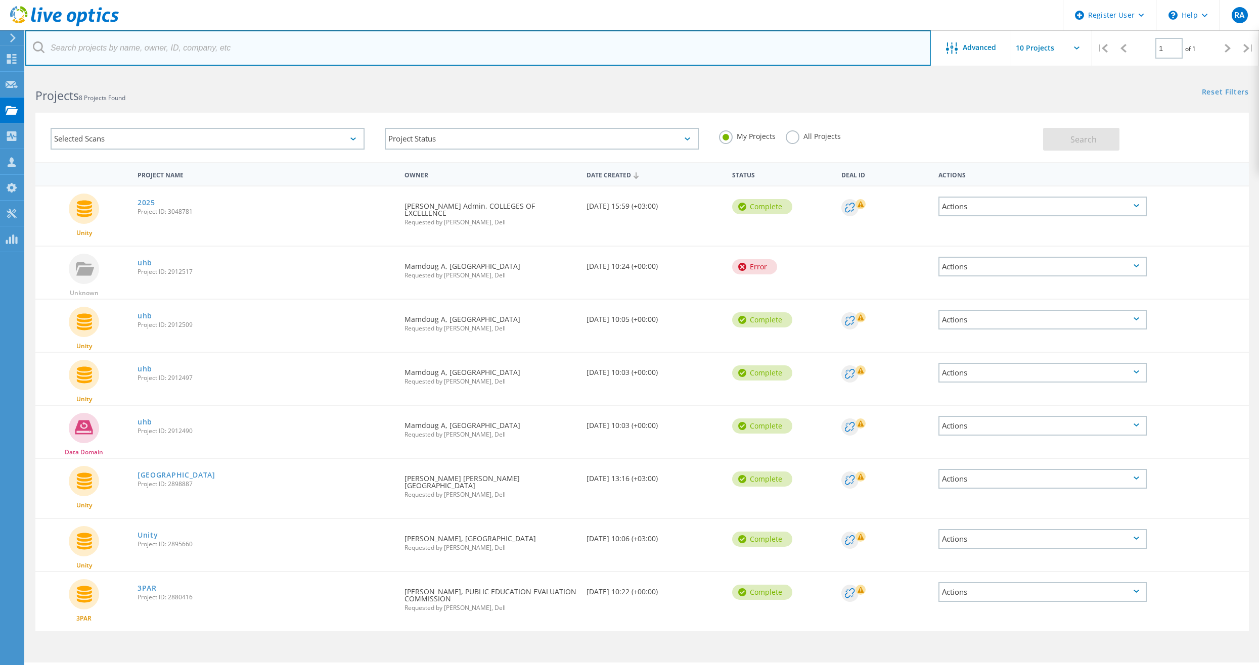
click at [226, 46] on input "text" at bounding box center [478, 47] width 906 height 35
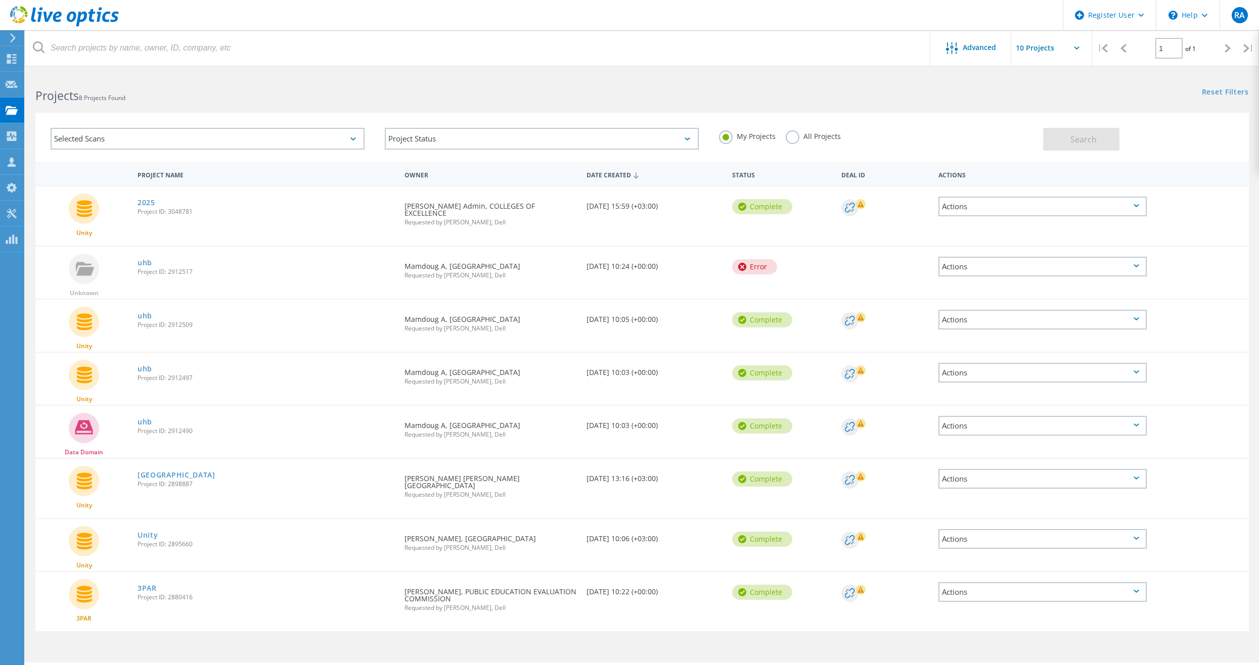
click at [802, 138] on label "All Projects" at bounding box center [813, 135] width 55 height 10
click at [0, 0] on input "All Projects" at bounding box center [0, 0] width 0 height 0
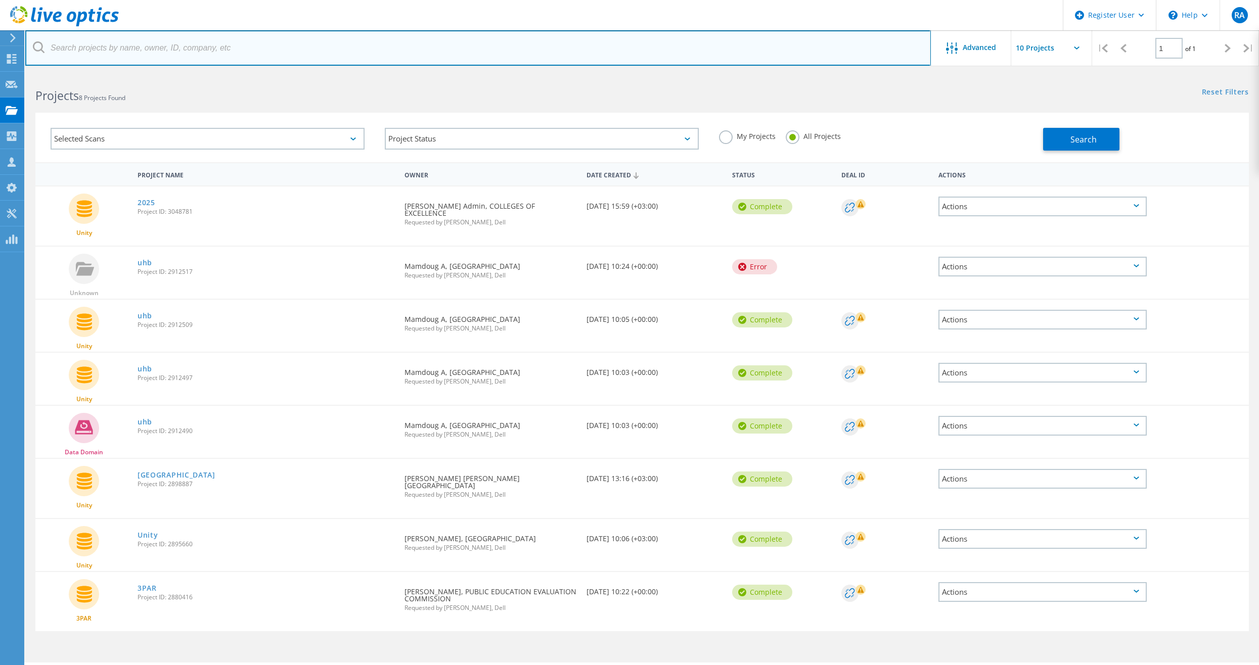
click at [615, 55] on input "text" at bounding box center [478, 47] width 906 height 35
paste input "COLLEGES OF EXCELLENCE"
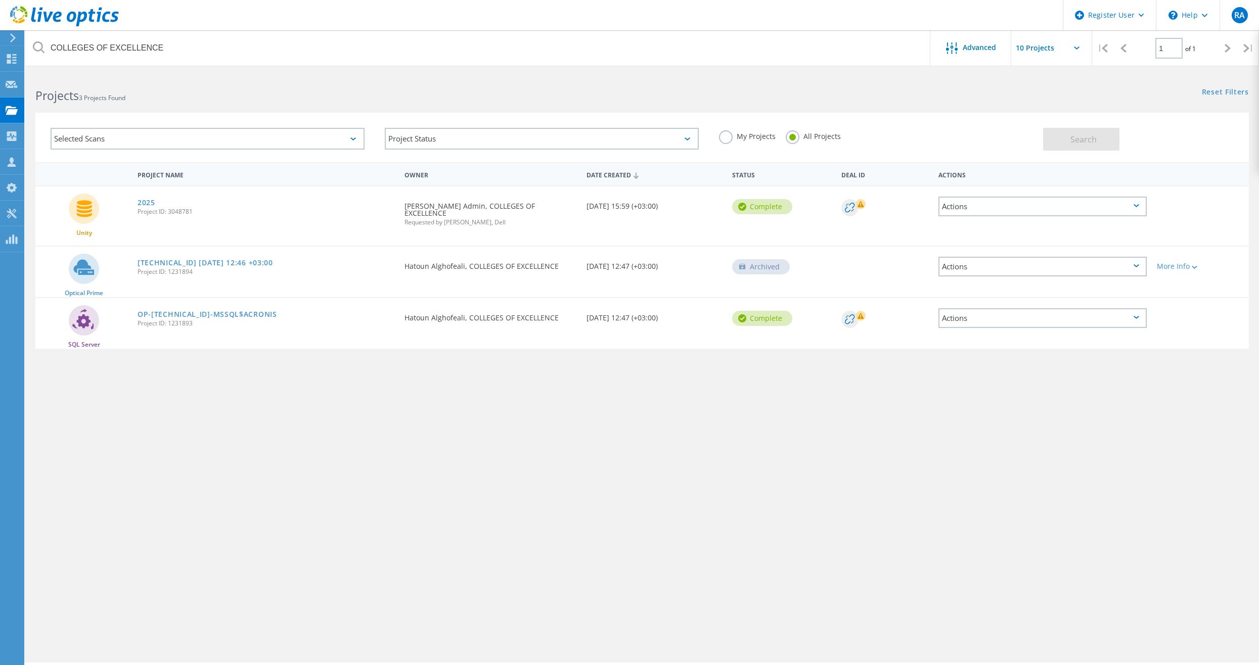
click at [175, 212] on span "Project ID: 3048781" at bounding box center [266, 212] width 257 height 6
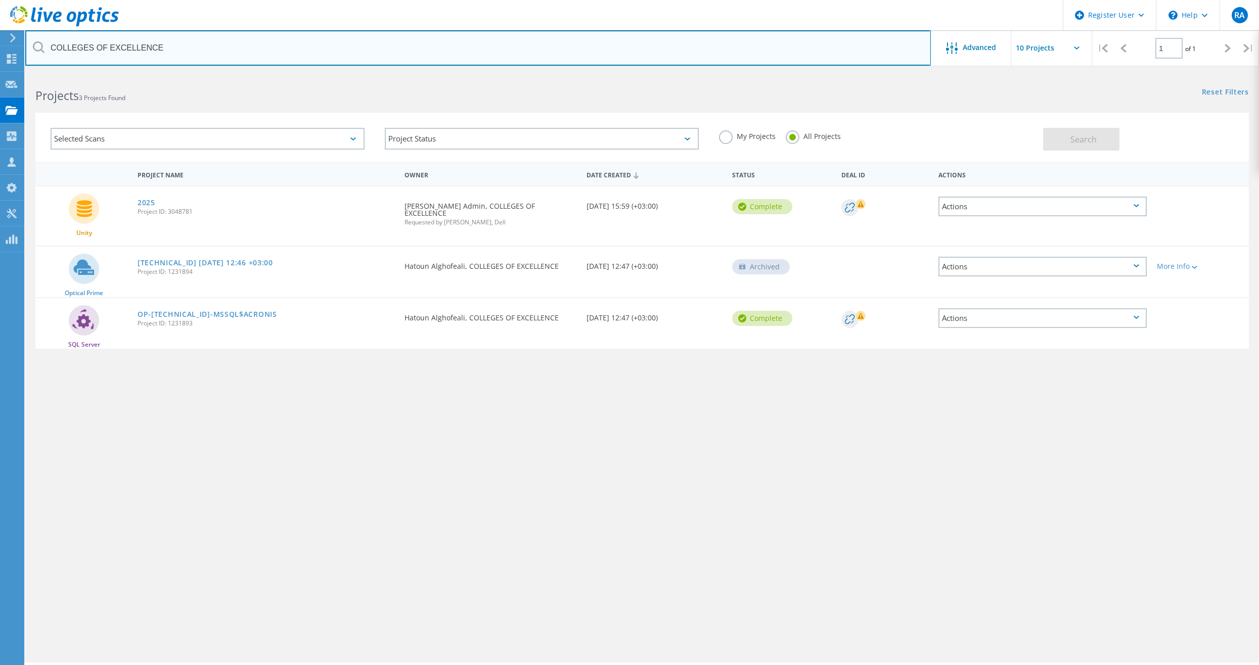
click at [169, 47] on input "COLLEGES OF EXCELLENCE" at bounding box center [478, 47] width 906 height 35
click at [143, 54] on input "3050200" at bounding box center [478, 47] width 906 height 35
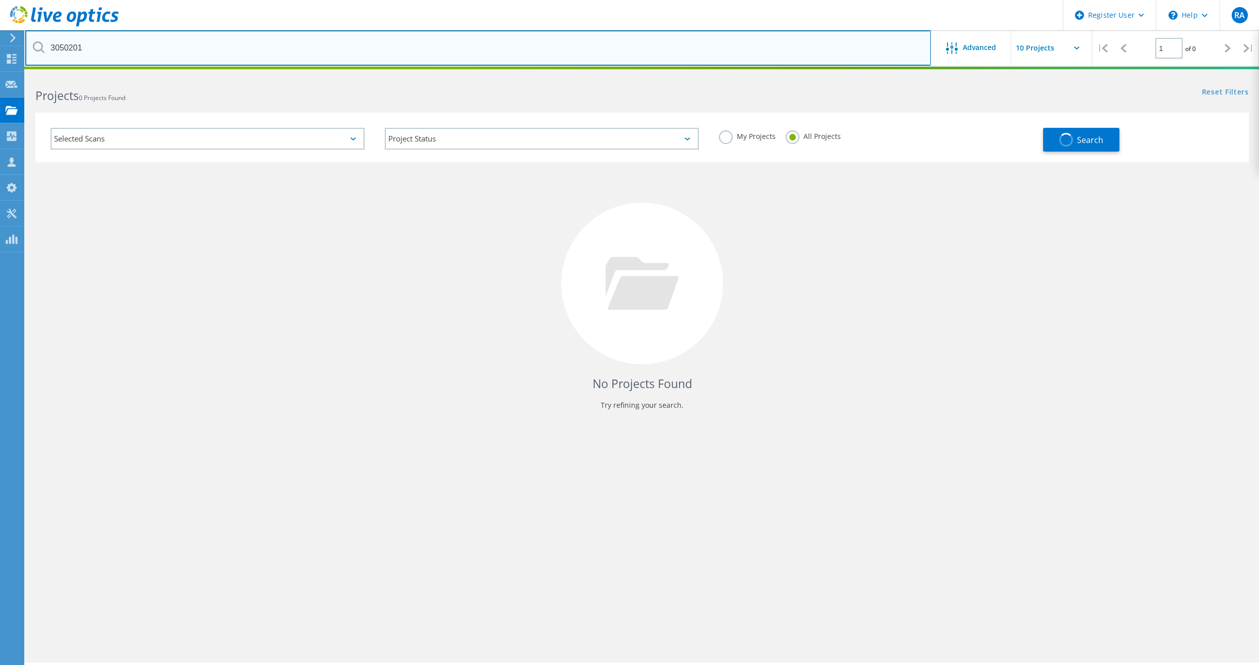
click at [469, 51] on input "3050201" at bounding box center [478, 47] width 906 height 35
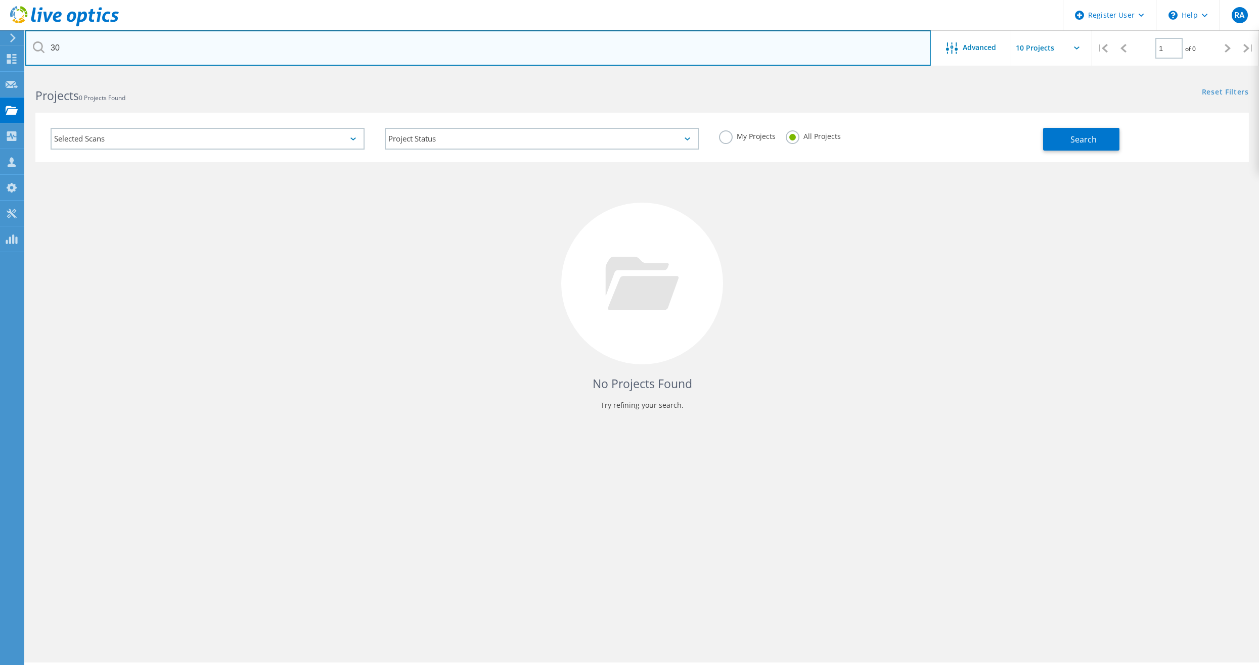
type input "3"
type input "coe admin"
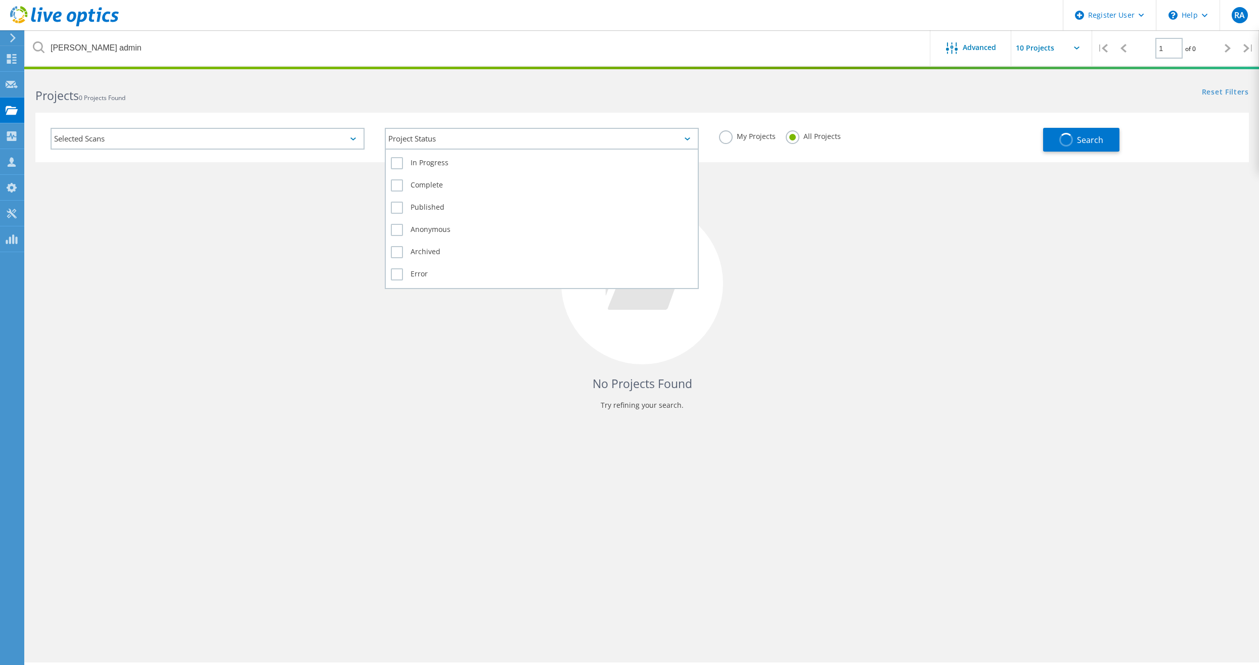
click at [526, 144] on div "Project Status" at bounding box center [542, 139] width 314 height 22
click at [397, 191] on label "Complete" at bounding box center [542, 186] width 302 height 12
click at [0, 0] on input "Complete" at bounding box center [0, 0] width 0 height 0
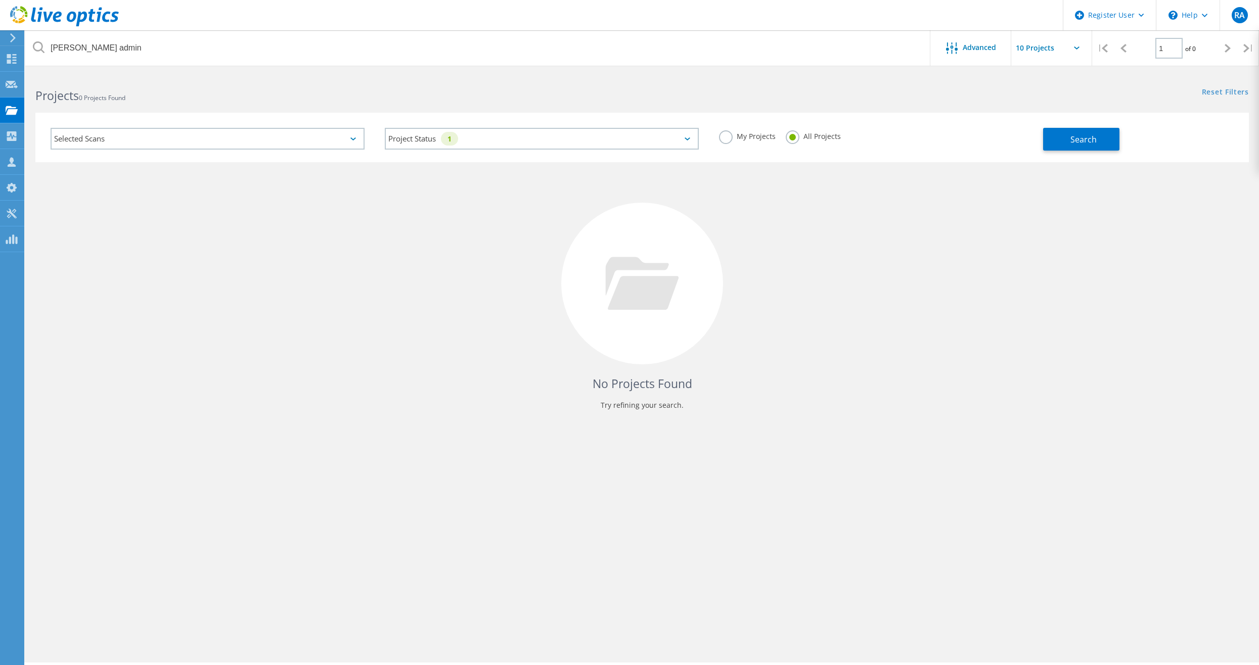
click at [792, 188] on div "No Projects Found Try refining your search." at bounding box center [642, 292] width 1214 height 261
click at [1084, 138] on span "Search" at bounding box center [1083, 139] width 26 height 11
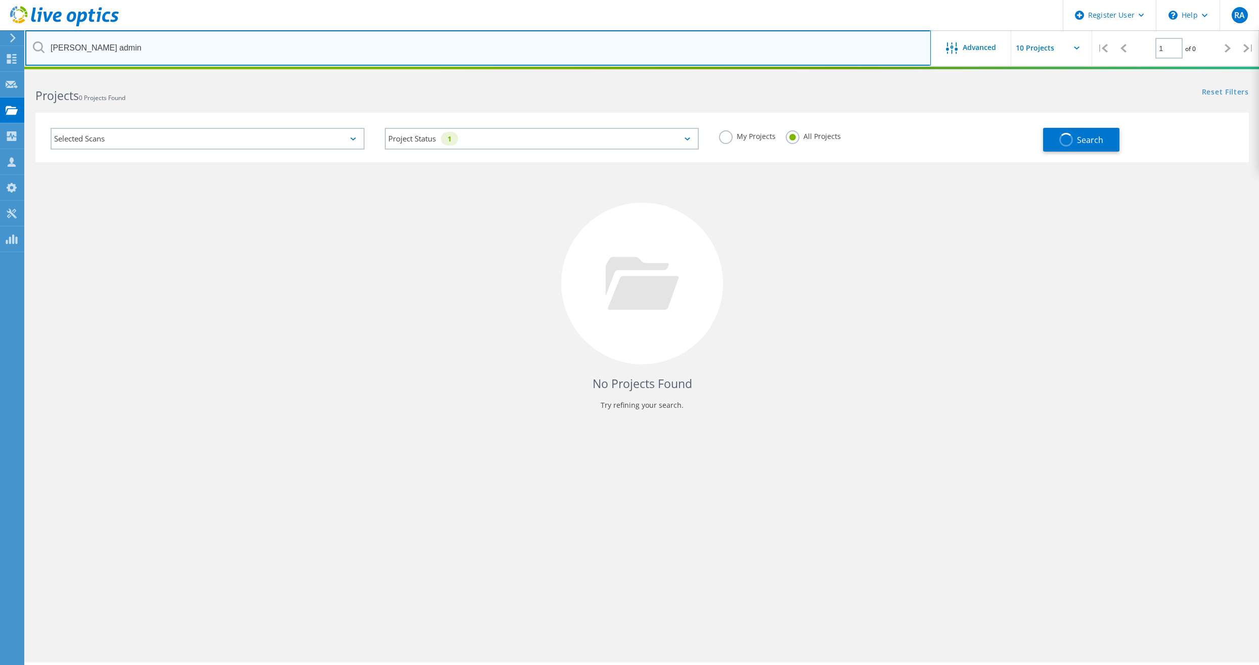
click at [341, 50] on input "coe admin" at bounding box center [478, 47] width 906 height 35
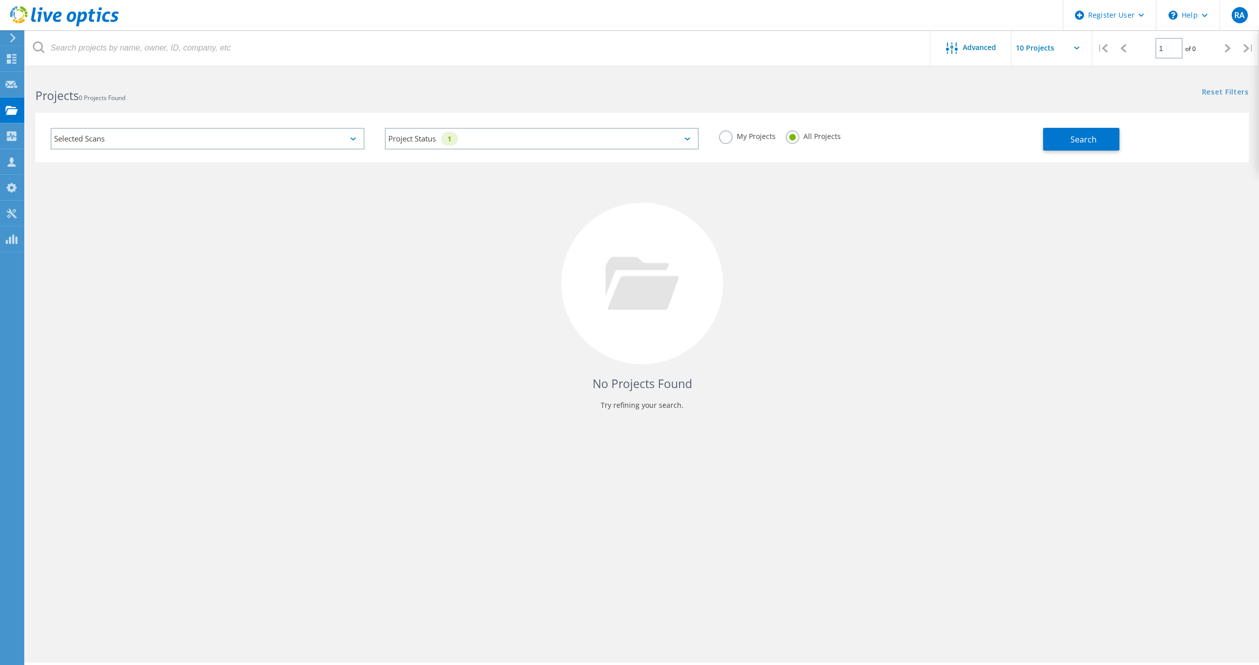
click at [743, 138] on label "My Projects" at bounding box center [747, 135] width 57 height 10
click at [0, 0] on input "My Projects" at bounding box center [0, 0] width 0 height 0
click at [1058, 144] on button "Search" at bounding box center [1081, 139] width 76 height 23
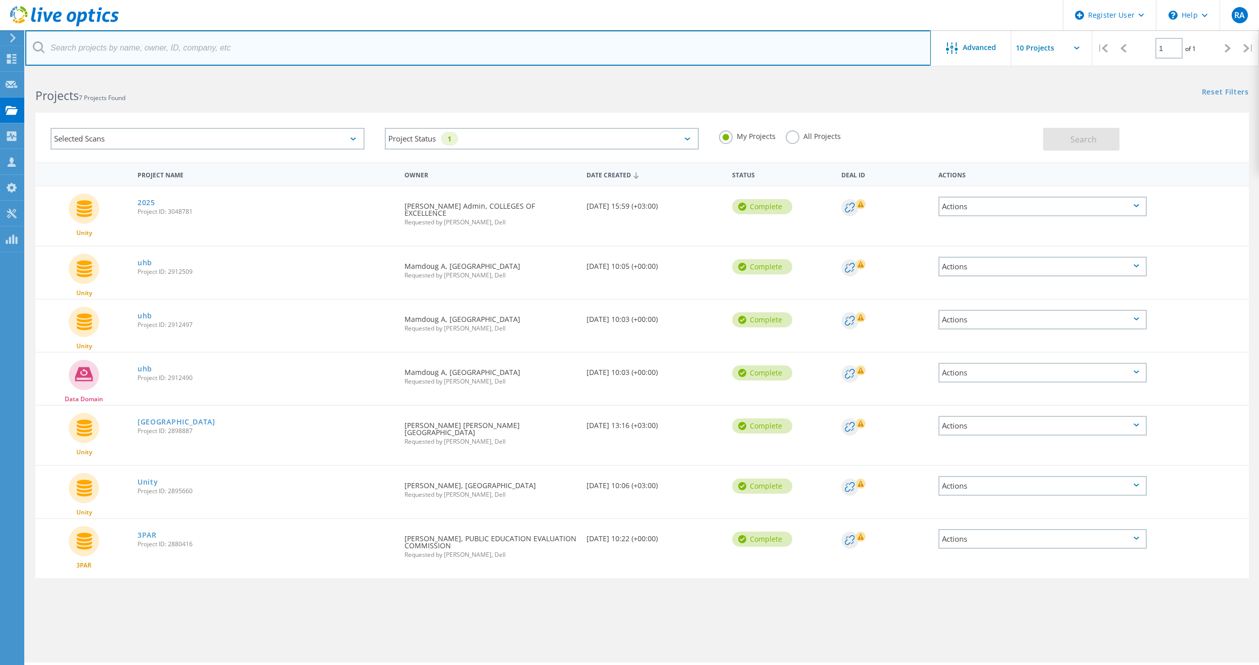
click at [246, 48] on input "text" at bounding box center [478, 47] width 906 height 35
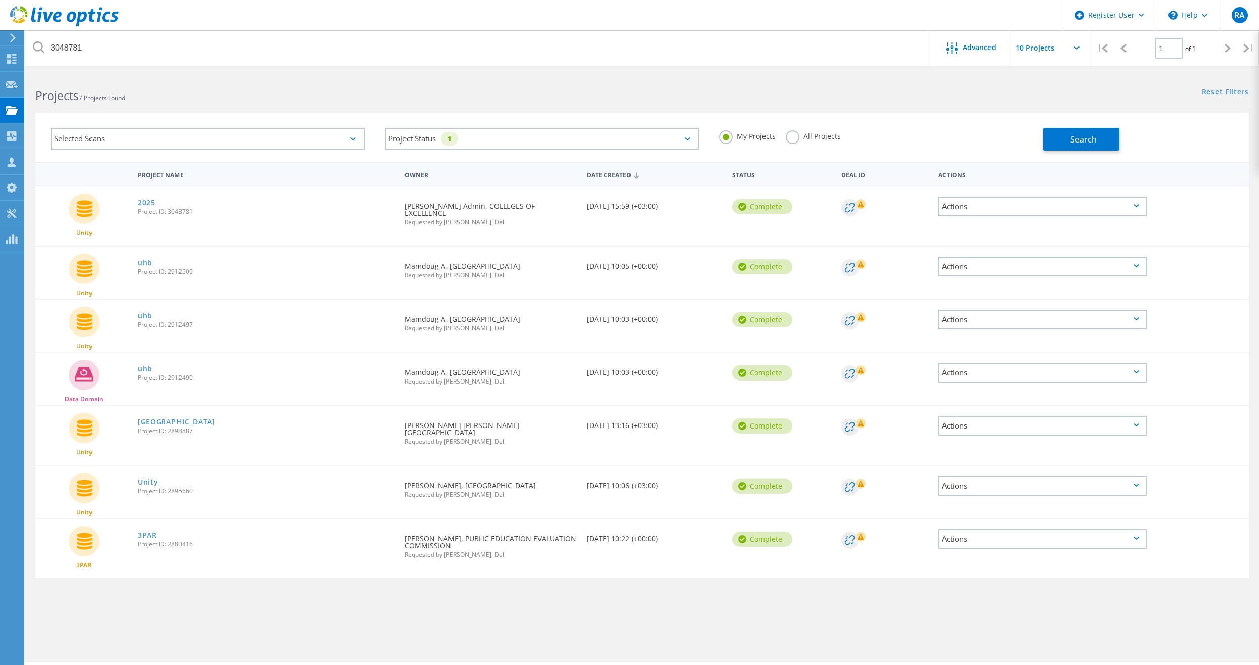
click at [818, 138] on label "All Projects" at bounding box center [813, 135] width 55 height 10
click at [0, 0] on input "All Projects" at bounding box center [0, 0] width 0 height 0
click at [1099, 139] on button "Search" at bounding box center [1081, 139] width 76 height 23
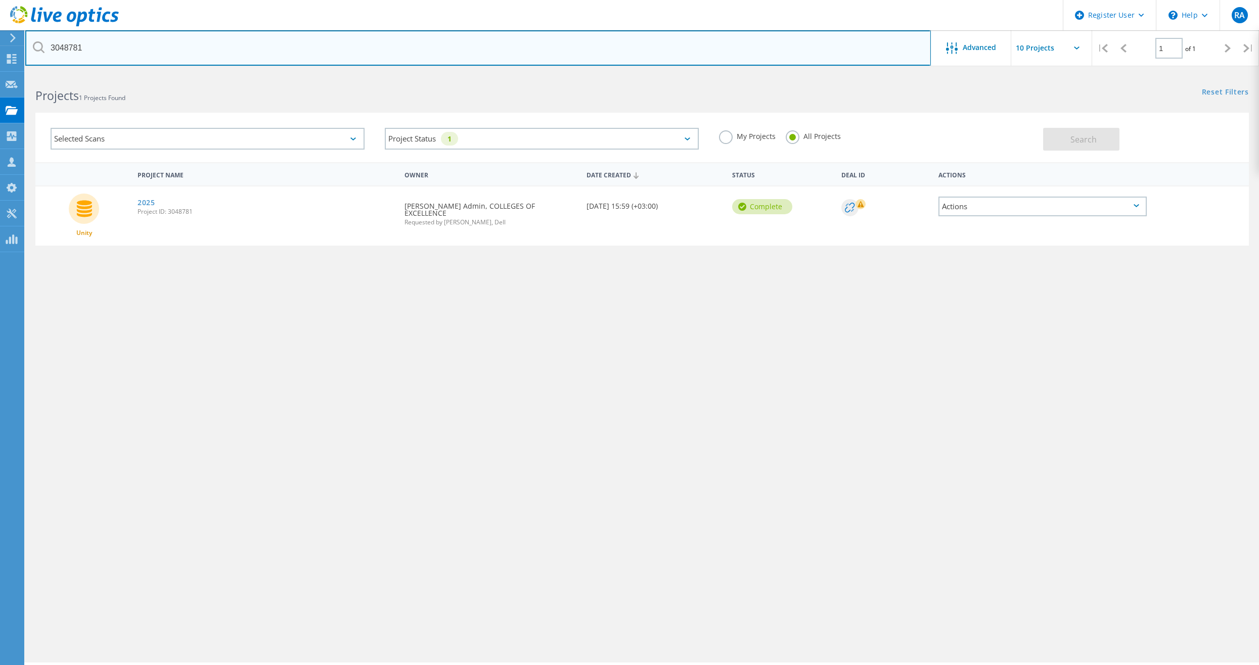
click at [517, 37] on input "3048781" at bounding box center [478, 47] width 906 height 35
type input "3050200"
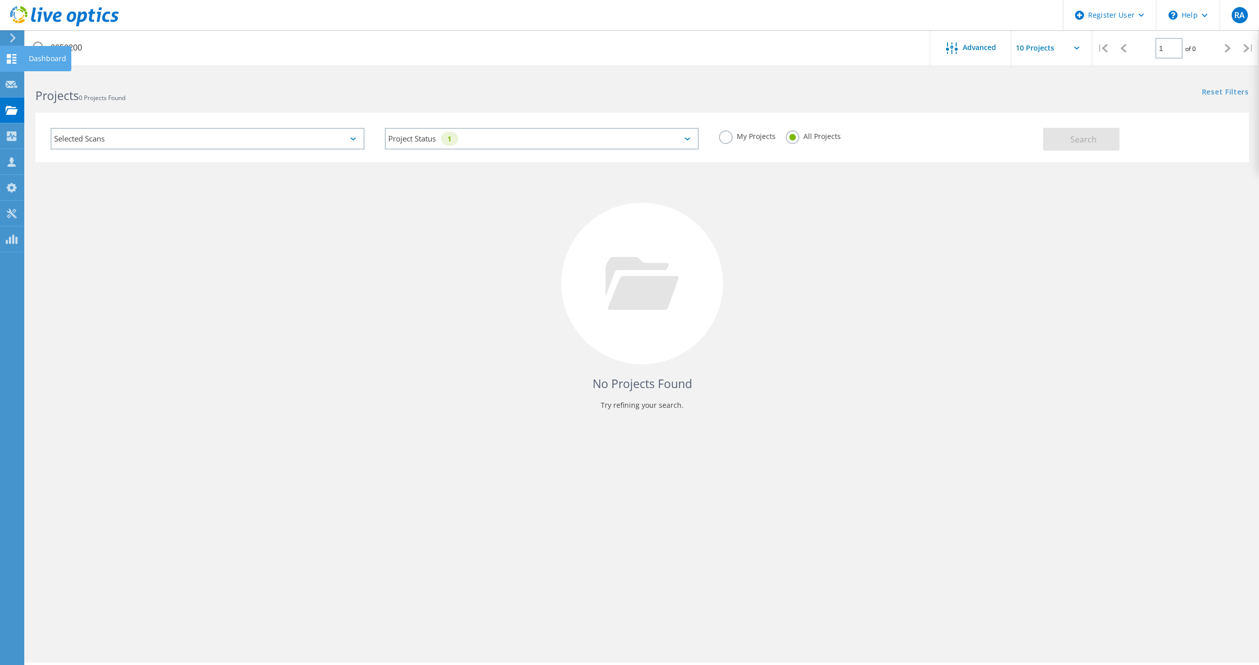
click at [15, 57] on use at bounding box center [12, 59] width 10 height 10
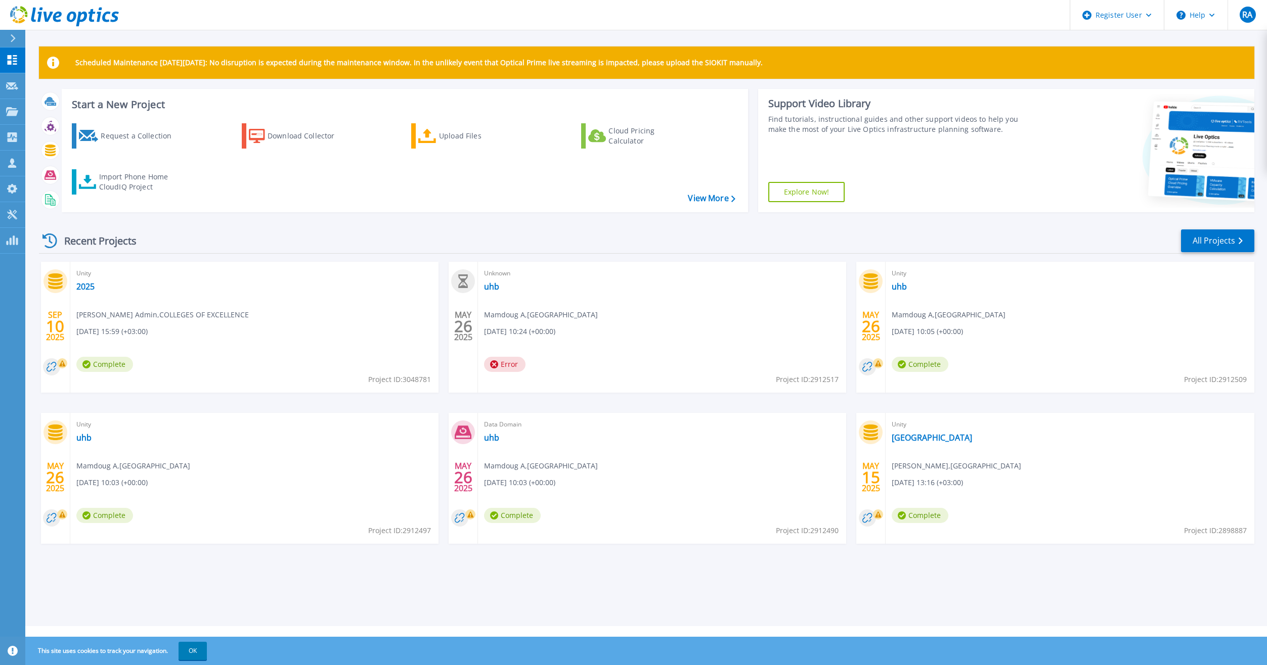
click at [302, 237] on div "Recent Projects All Projects" at bounding box center [646, 241] width 1215 height 25
click at [1202, 241] on link "All Projects" at bounding box center [1217, 241] width 73 height 23
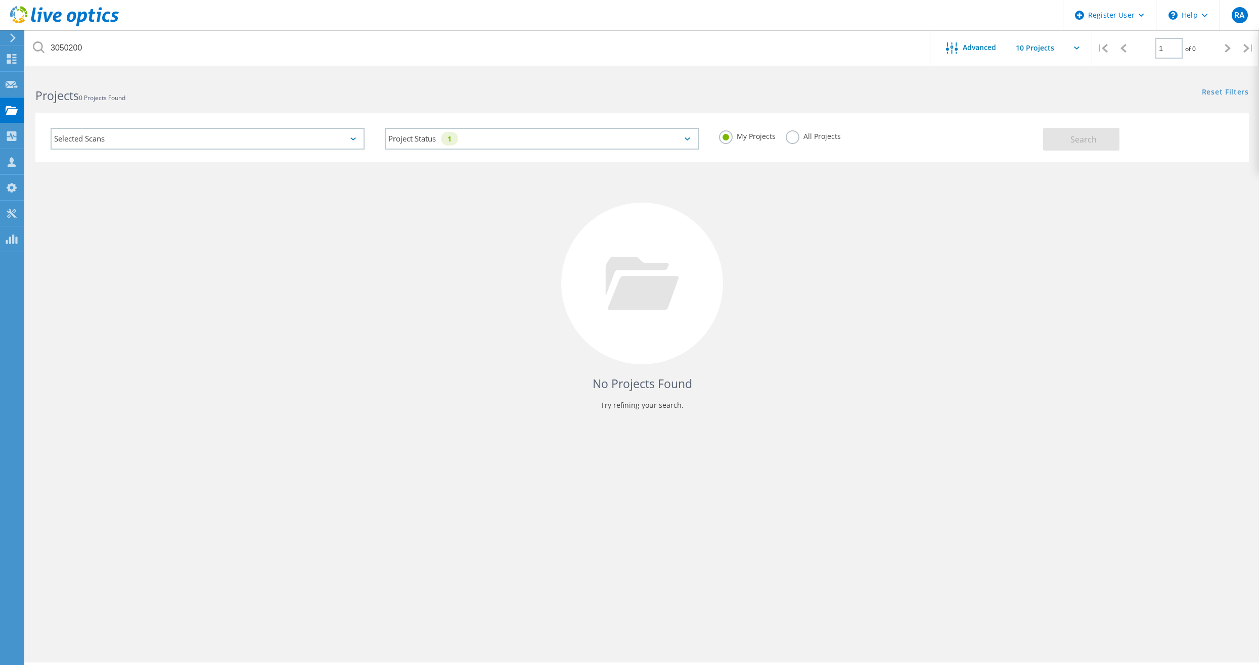
click at [796, 140] on label "All Projects" at bounding box center [813, 135] width 55 height 10
click at [0, 0] on input "All Projects" at bounding box center [0, 0] width 0 height 0
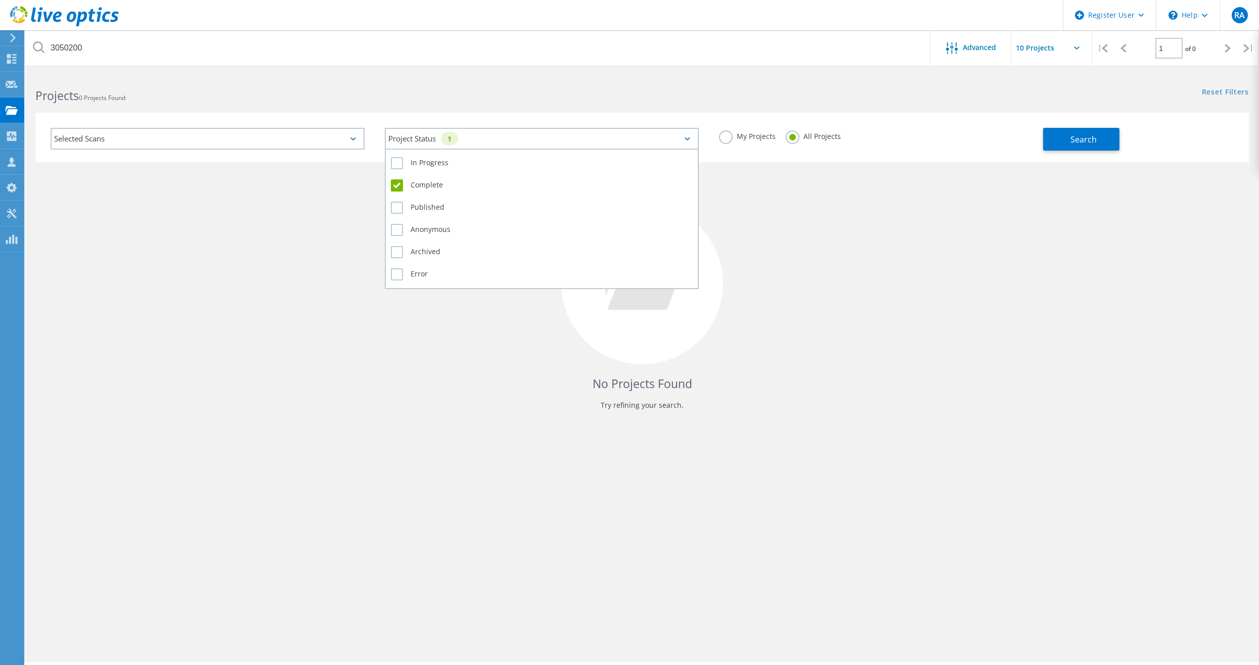
click at [604, 140] on div "Project Status 1" at bounding box center [542, 139] width 314 height 22
click at [404, 188] on label "Complete" at bounding box center [542, 186] width 302 height 12
click at [0, 0] on input "Complete" at bounding box center [0, 0] width 0 height 0
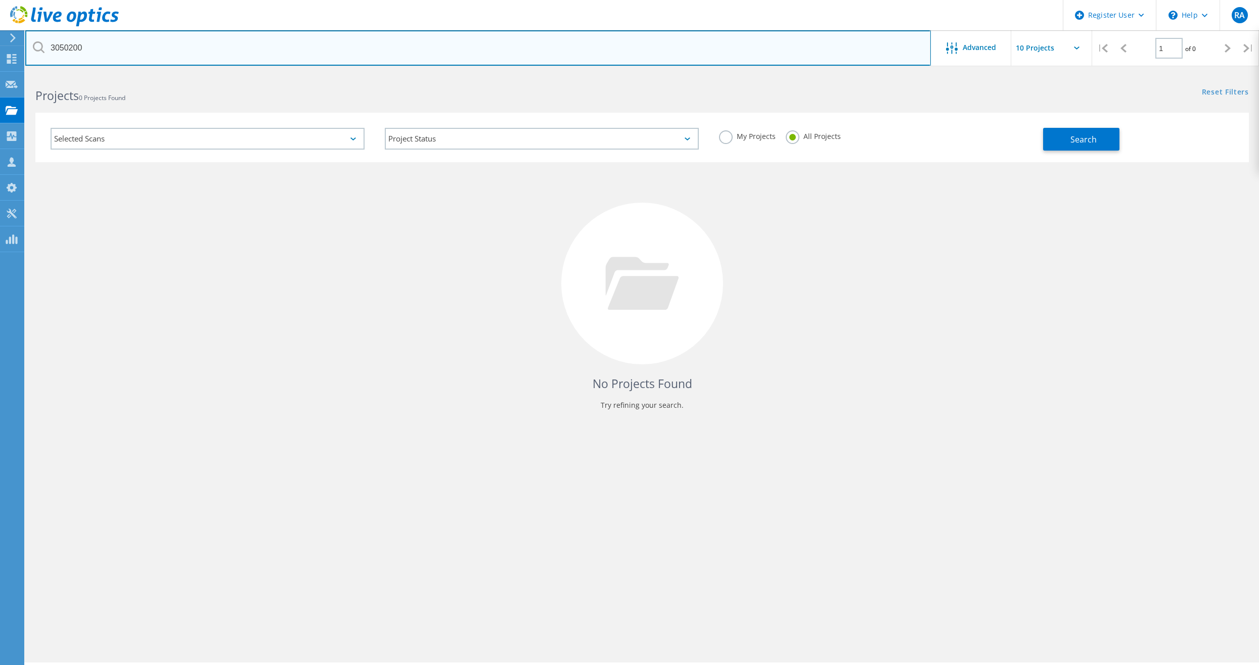
click at [355, 50] on input "3050200" at bounding box center [478, 47] width 906 height 35
click at [148, 44] on input "3050200" at bounding box center [478, 47] width 906 height 35
drag, startPoint x: 91, startPoint y: 50, endPoint x: 49, endPoint y: 47, distance: 41.6
click at [49, 47] on input "3050200" at bounding box center [478, 47] width 906 height 35
click at [87, 48] on input "3050200" at bounding box center [478, 47] width 906 height 35
